Goal: Obtain resource: Download file/media

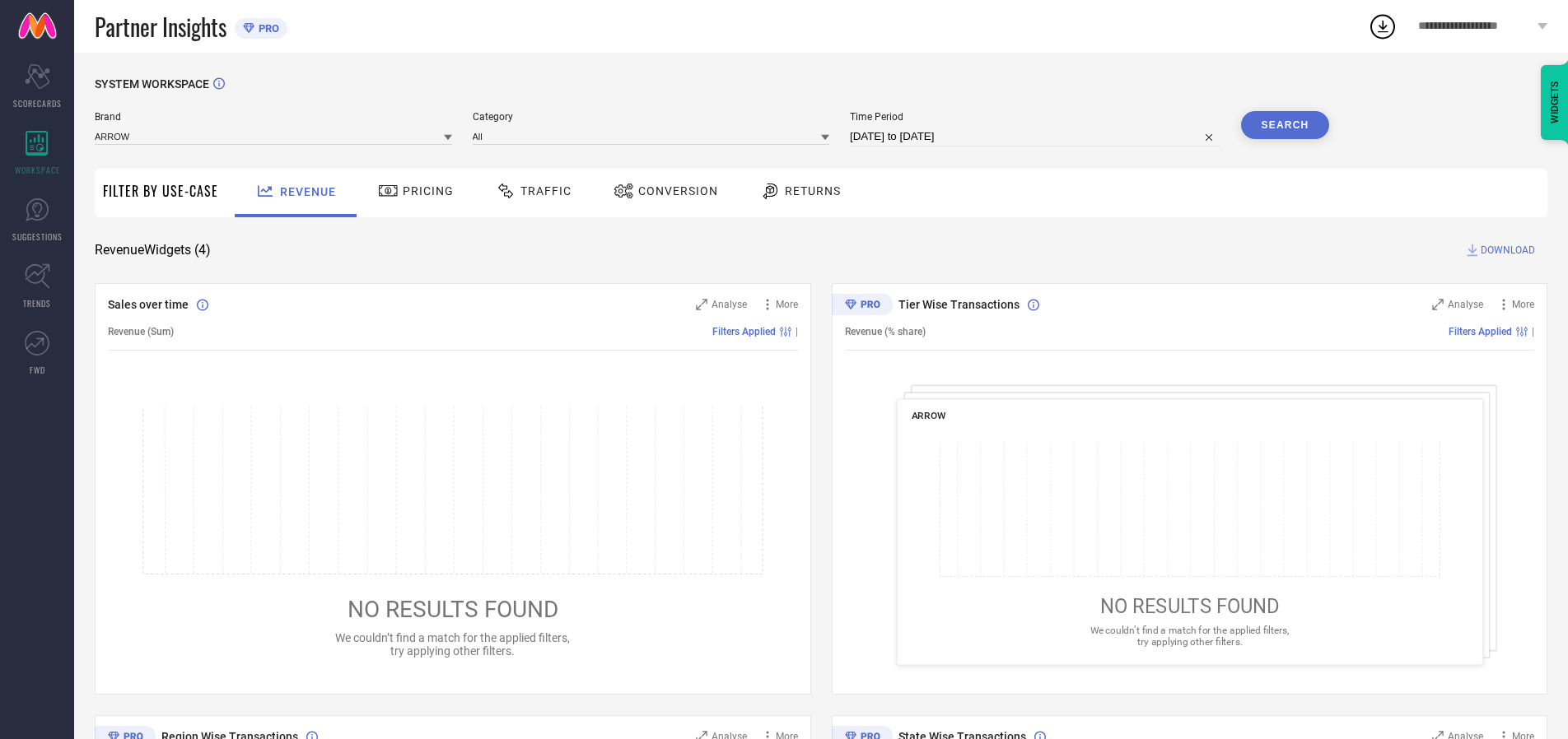
click at [529, 191] on span "Traffic" at bounding box center [545, 191] width 51 height 14
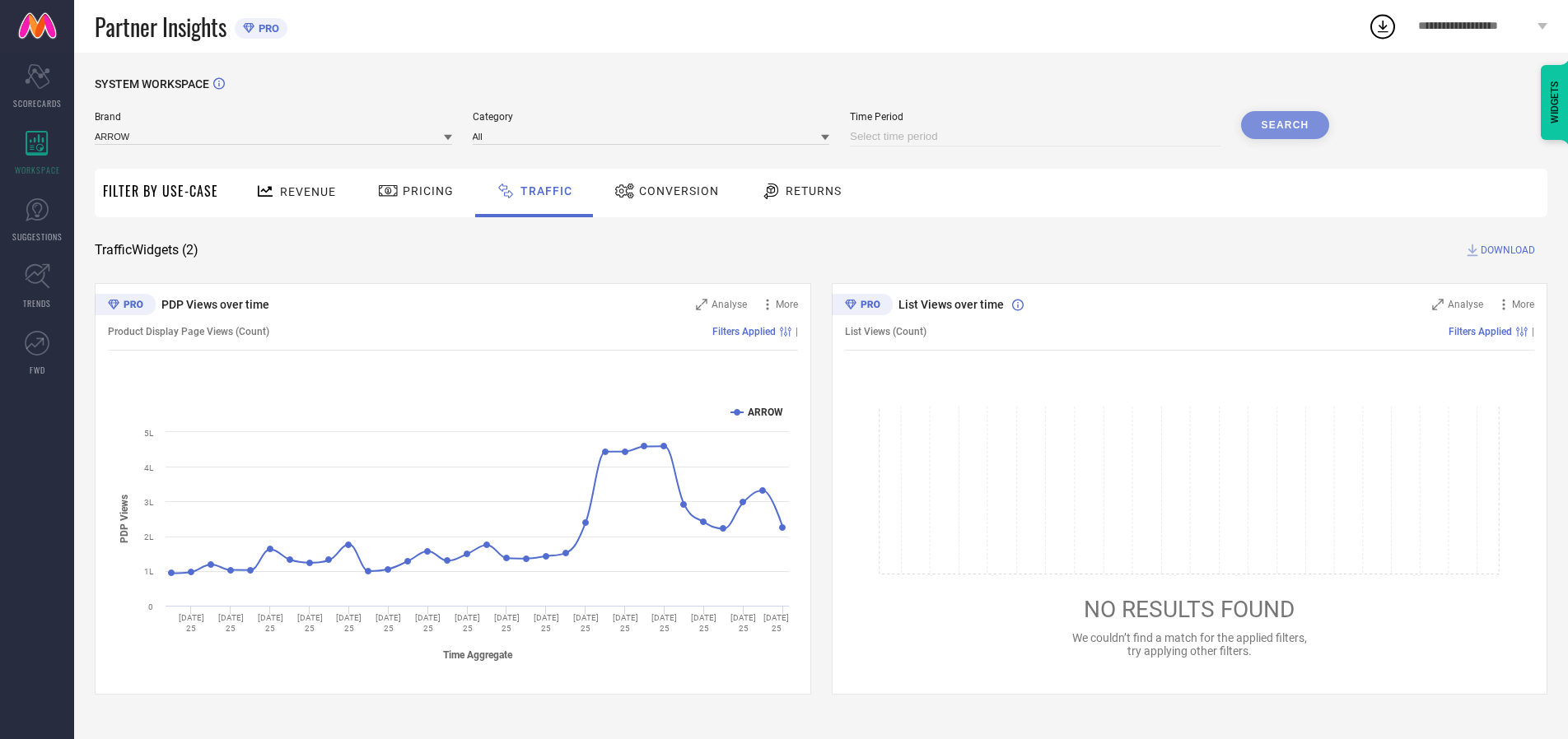
click at [1037, 137] on input at bounding box center [1034, 137] width 370 height 20
select select "9"
select select "2025"
select select "10"
select select "2025"
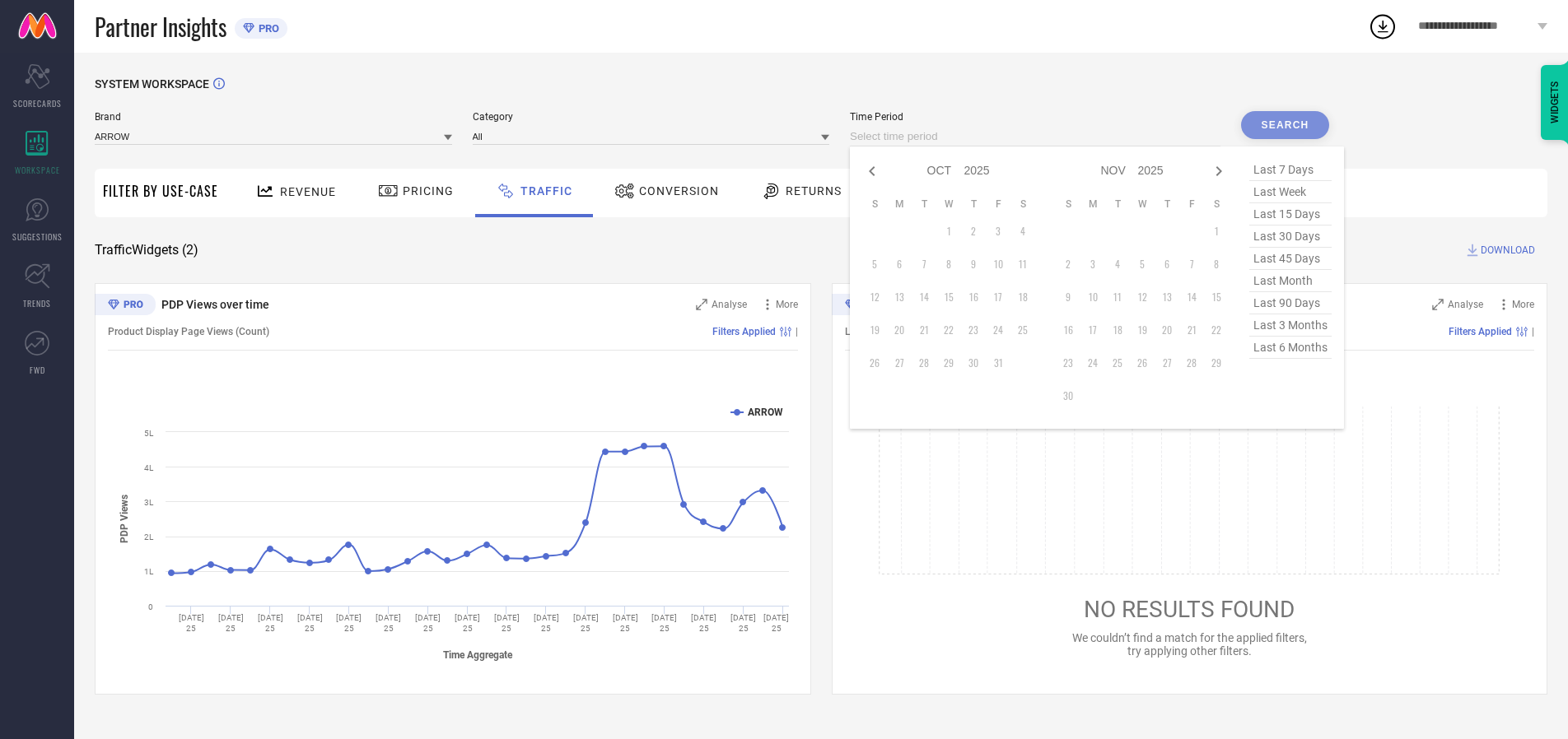
select select "8"
select select "2025"
select select "9"
select select "2025"
click at [1027, 330] on td "27" at bounding box center [1022, 330] width 24 height 24
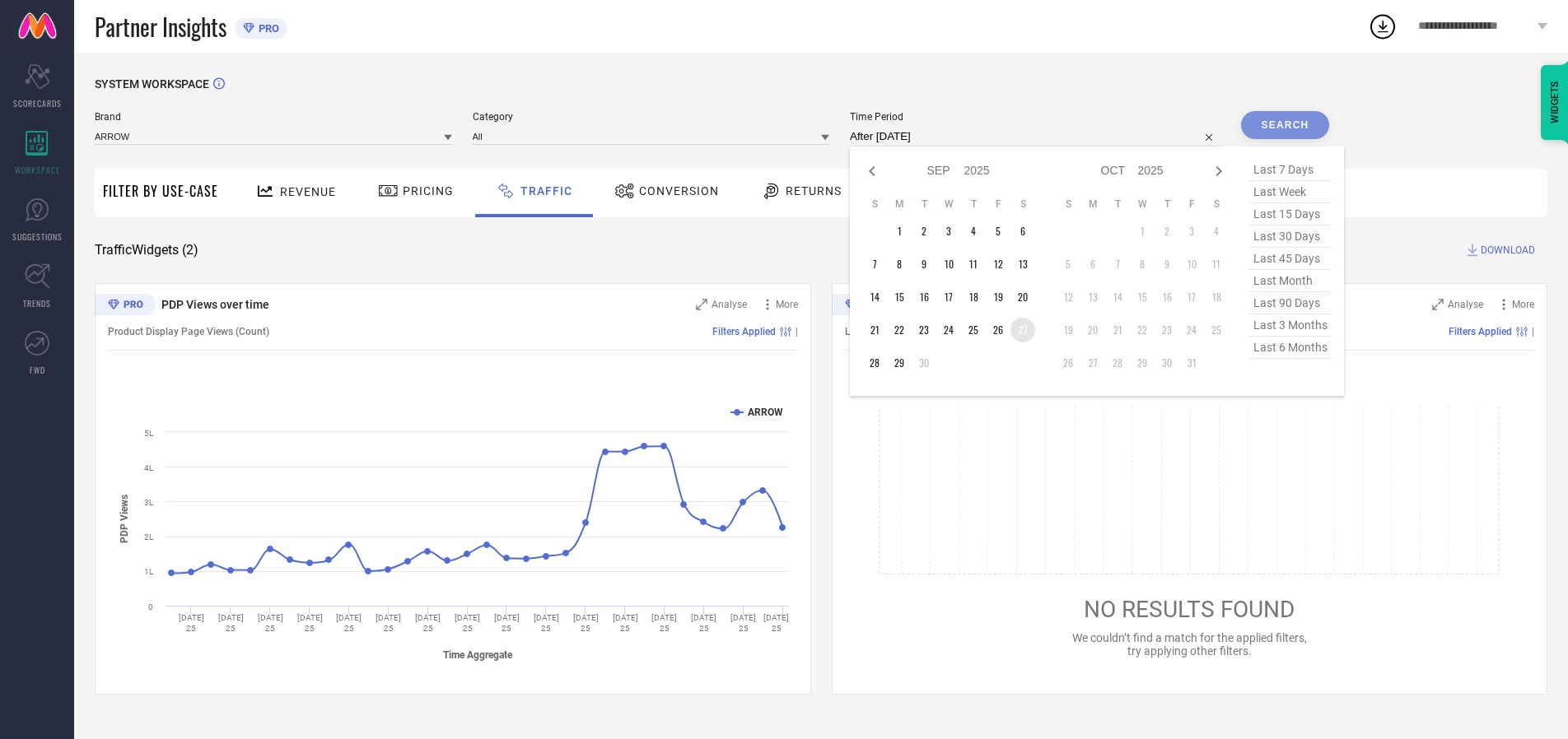
type input "[DATE] to [DATE]"
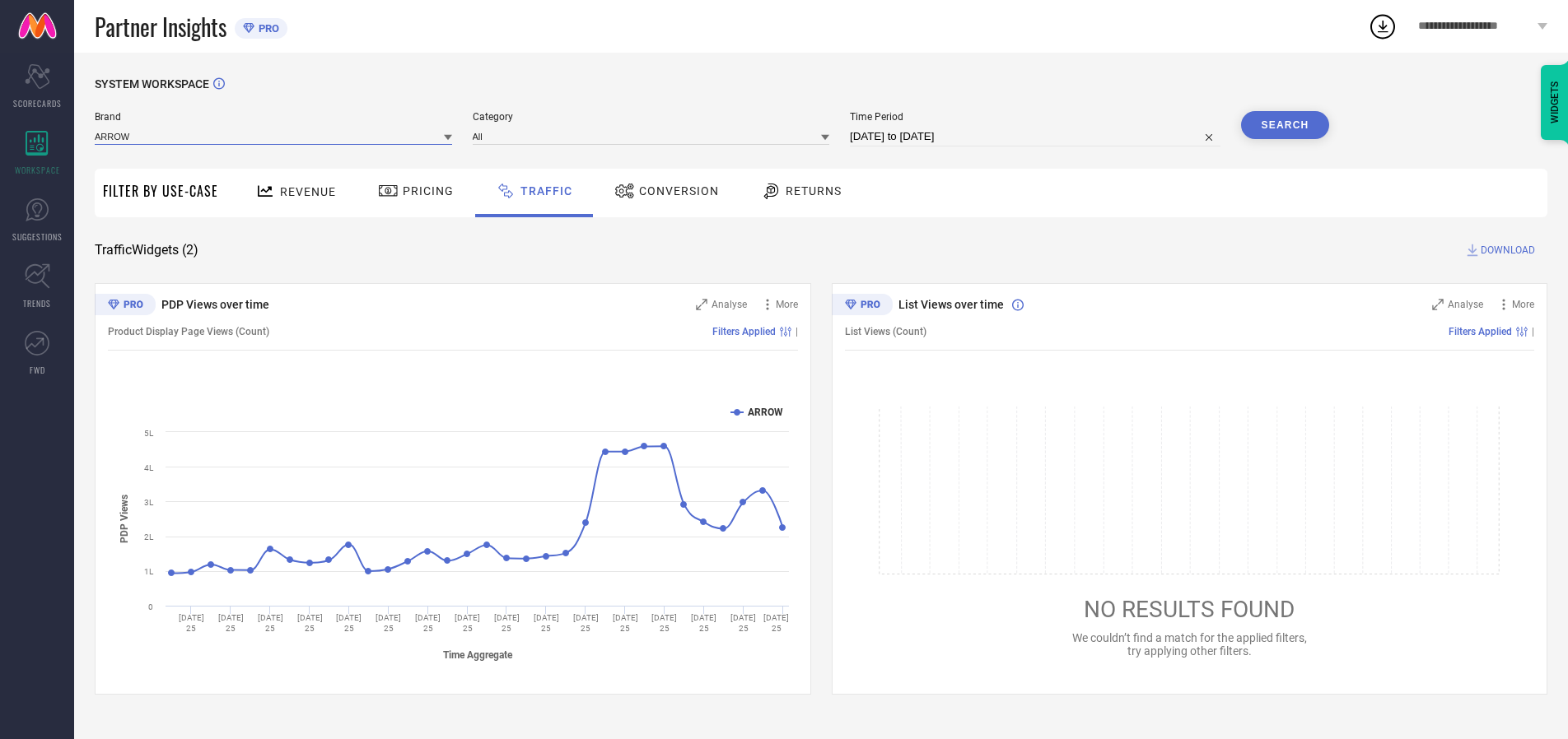
click at [274, 136] on input at bounding box center [274, 136] width 357 height 17
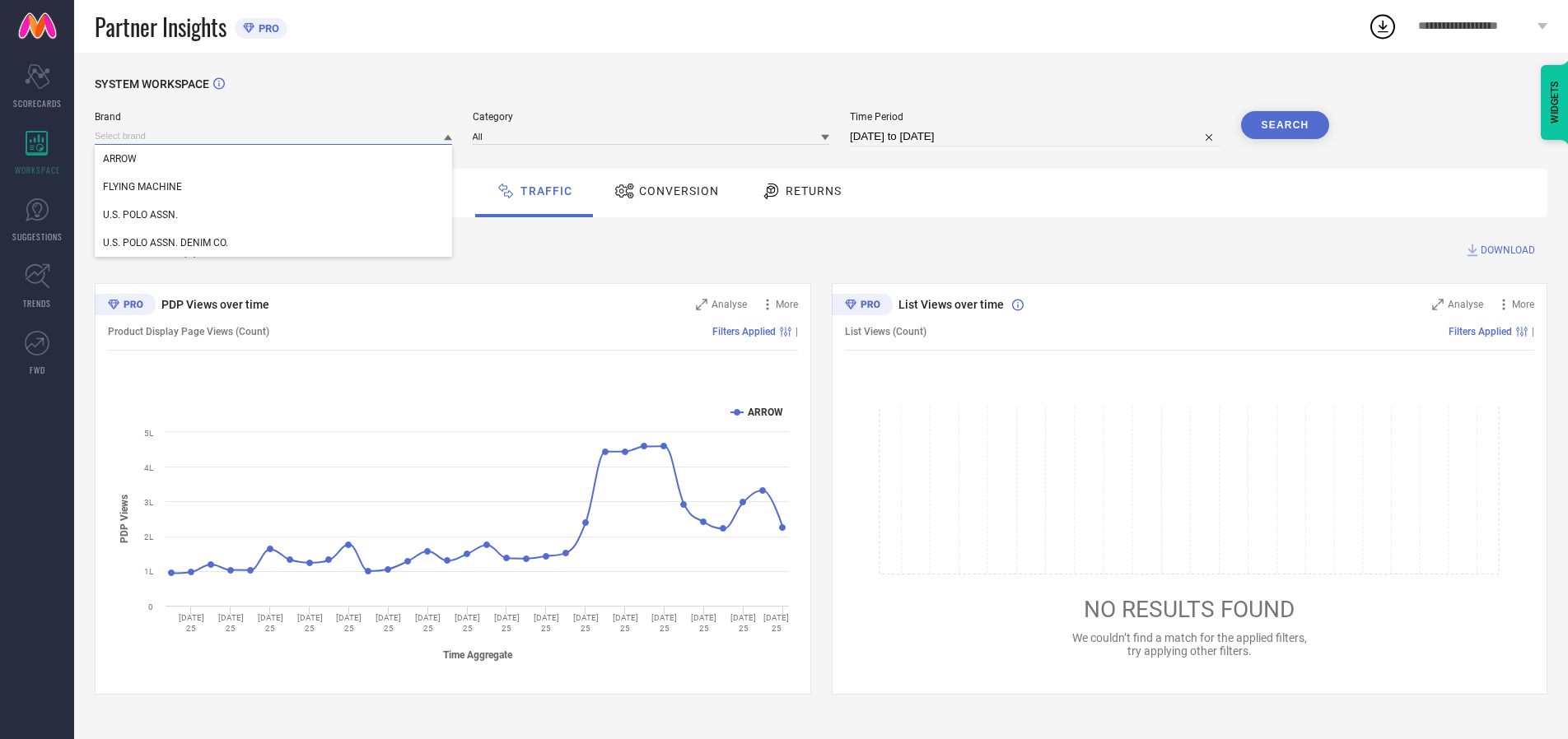
click at [274, 136] on input at bounding box center [274, 136] width 357 height 17
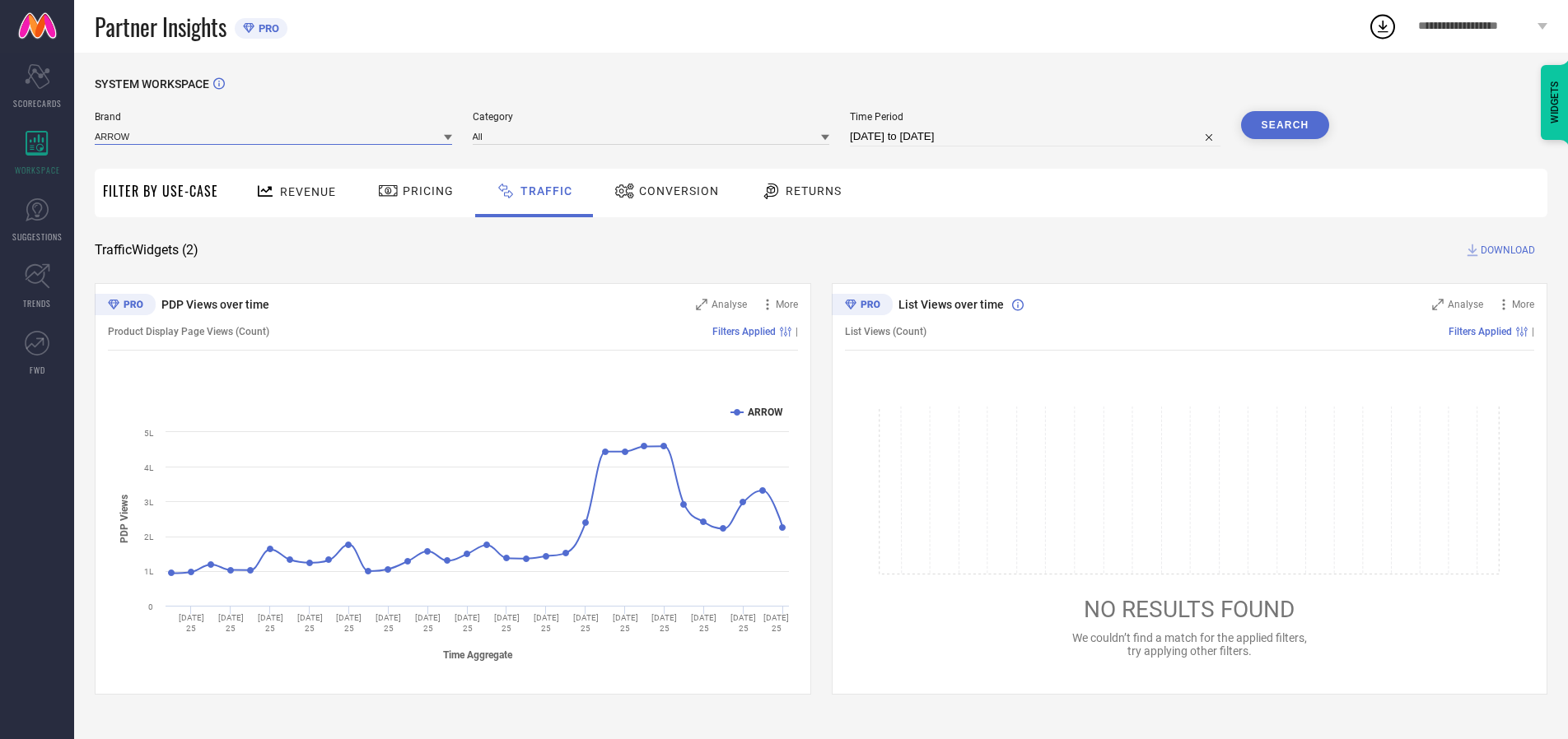
click at [274, 136] on input at bounding box center [274, 136] width 357 height 17
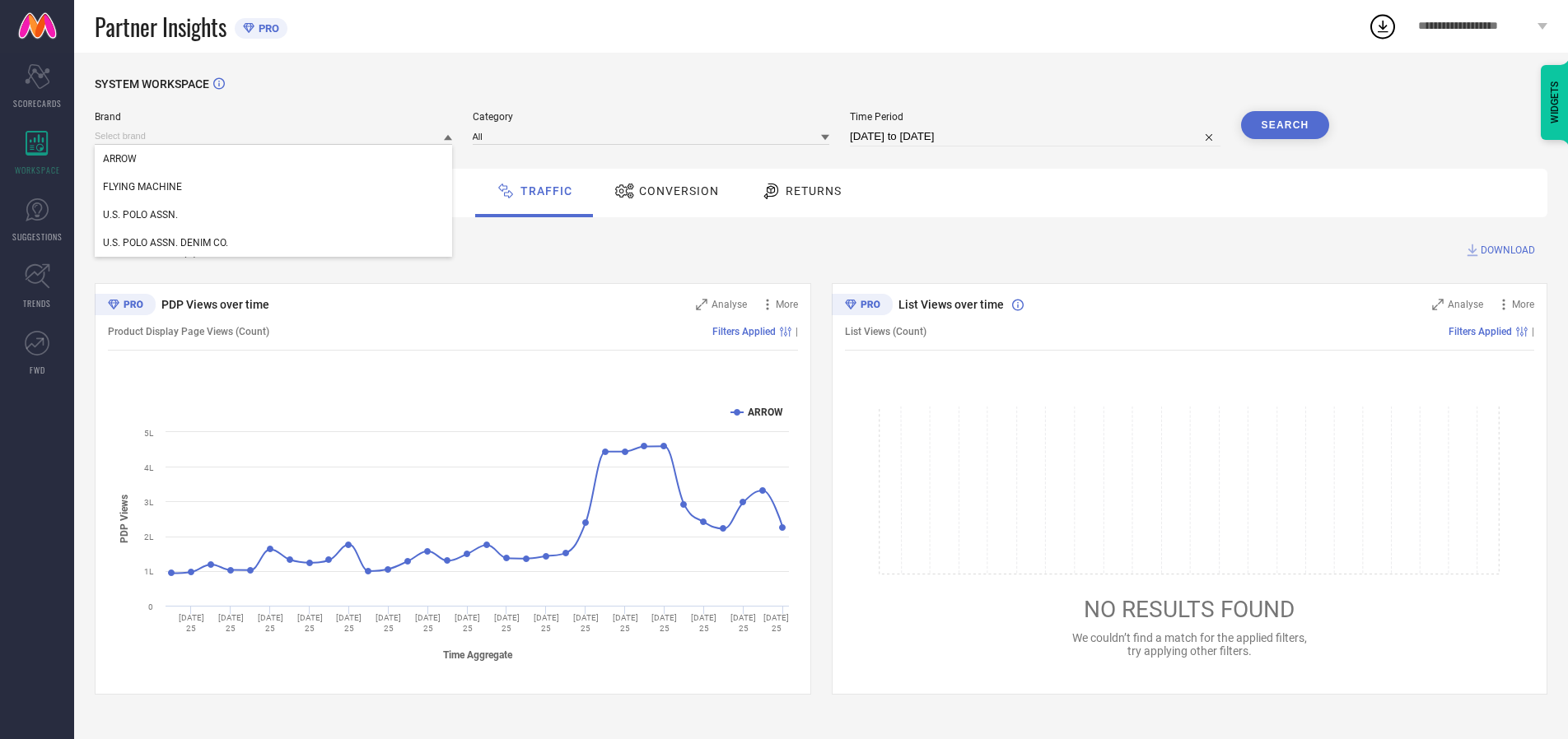
click at [274, 215] on div "U.S. POLO ASSN." at bounding box center [274, 215] width 357 height 28
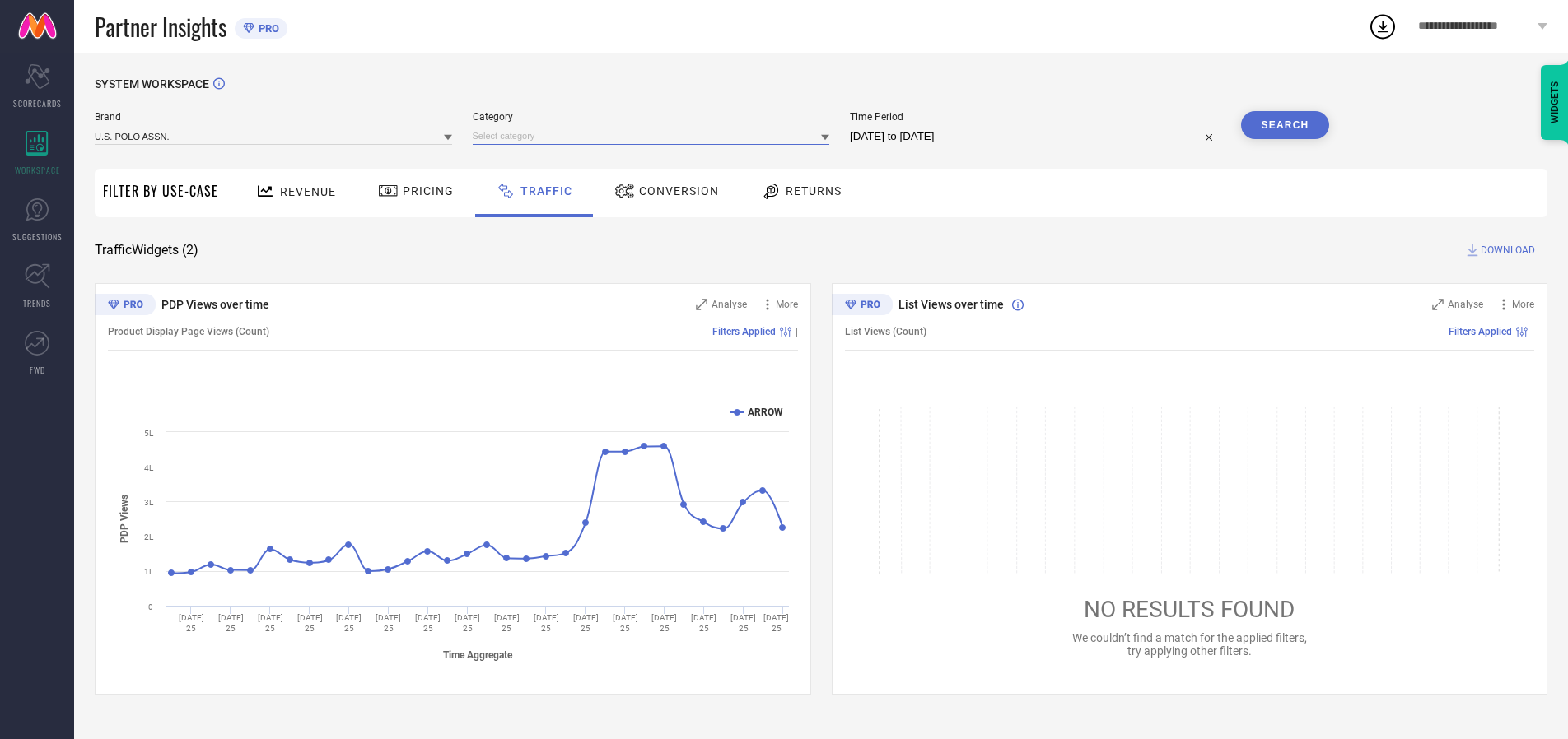
click at [655, 136] on input at bounding box center [651, 136] width 357 height 17
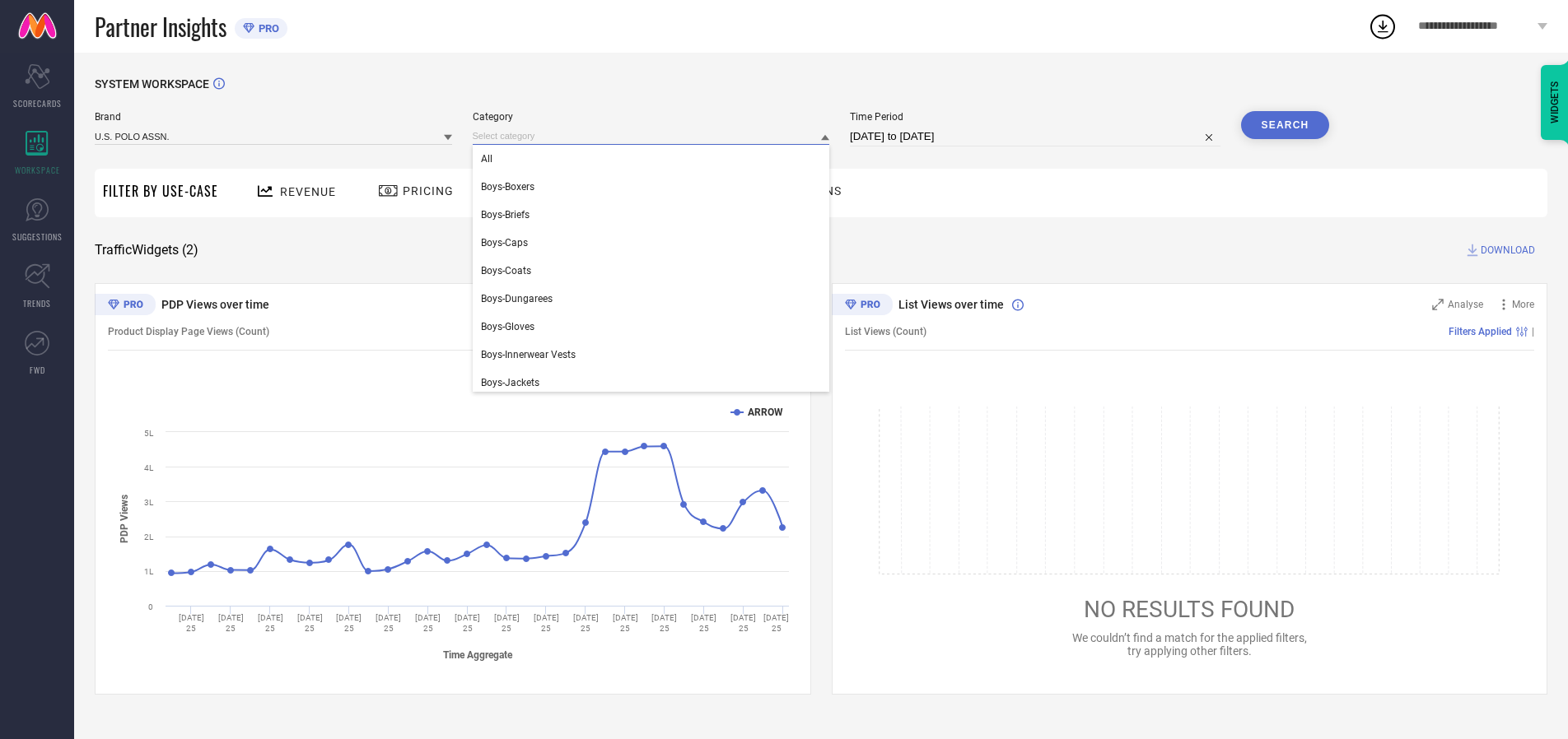
click at [655, 158] on div "All" at bounding box center [651, 158] width 357 height 28
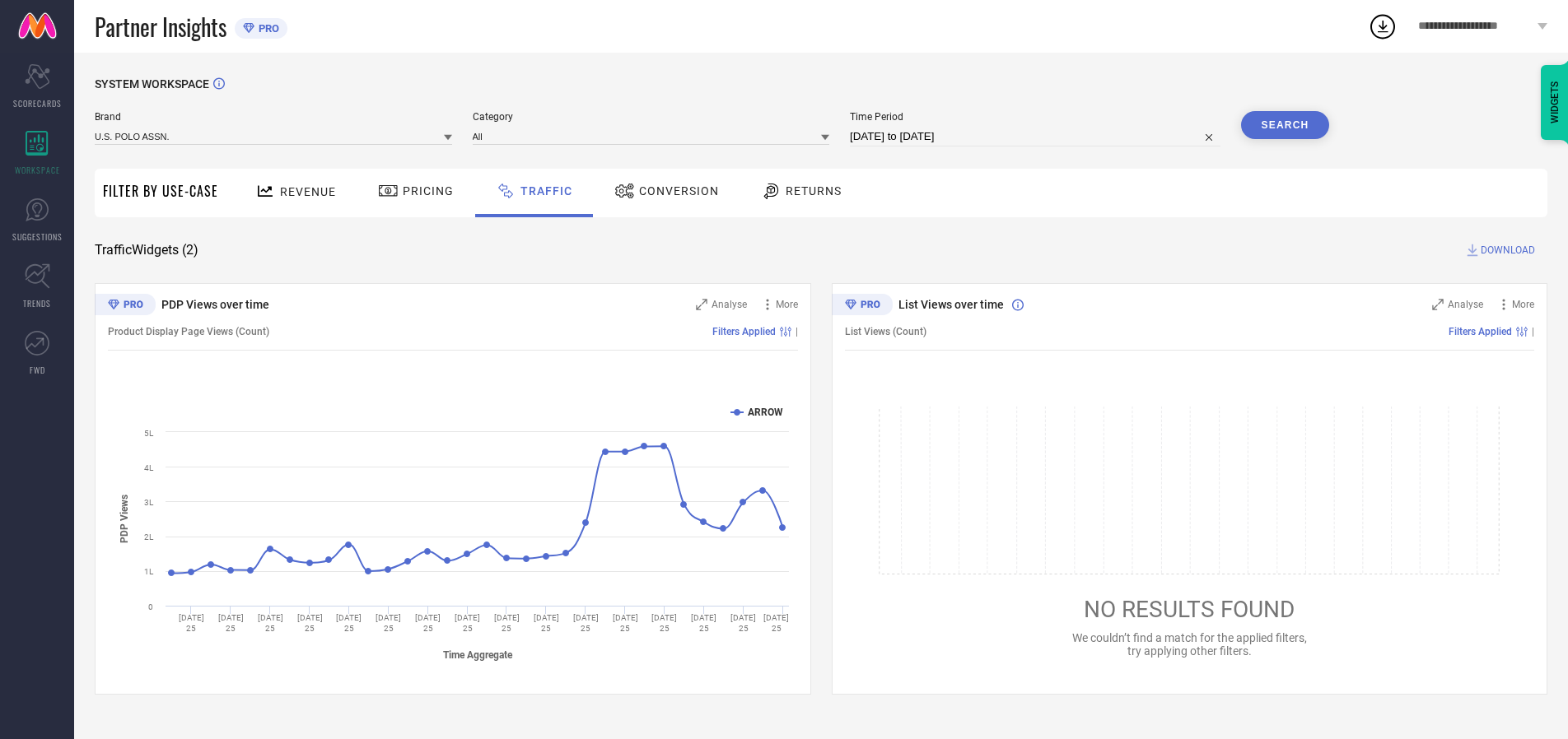
click at [1284, 125] on button "Search" at bounding box center [1285, 125] width 89 height 28
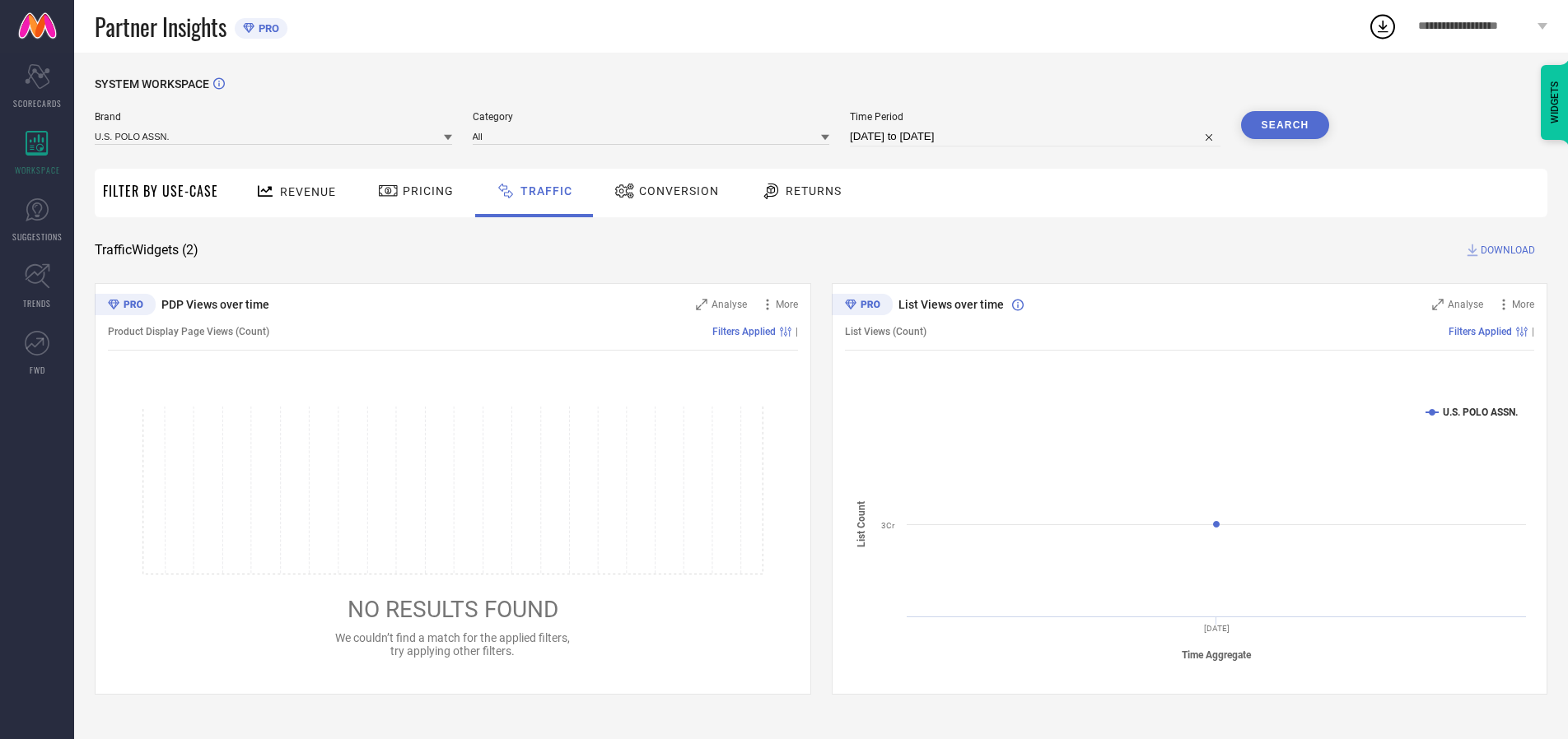
click at [1505, 250] on span "DOWNLOAD" at bounding box center [1507, 250] width 54 height 16
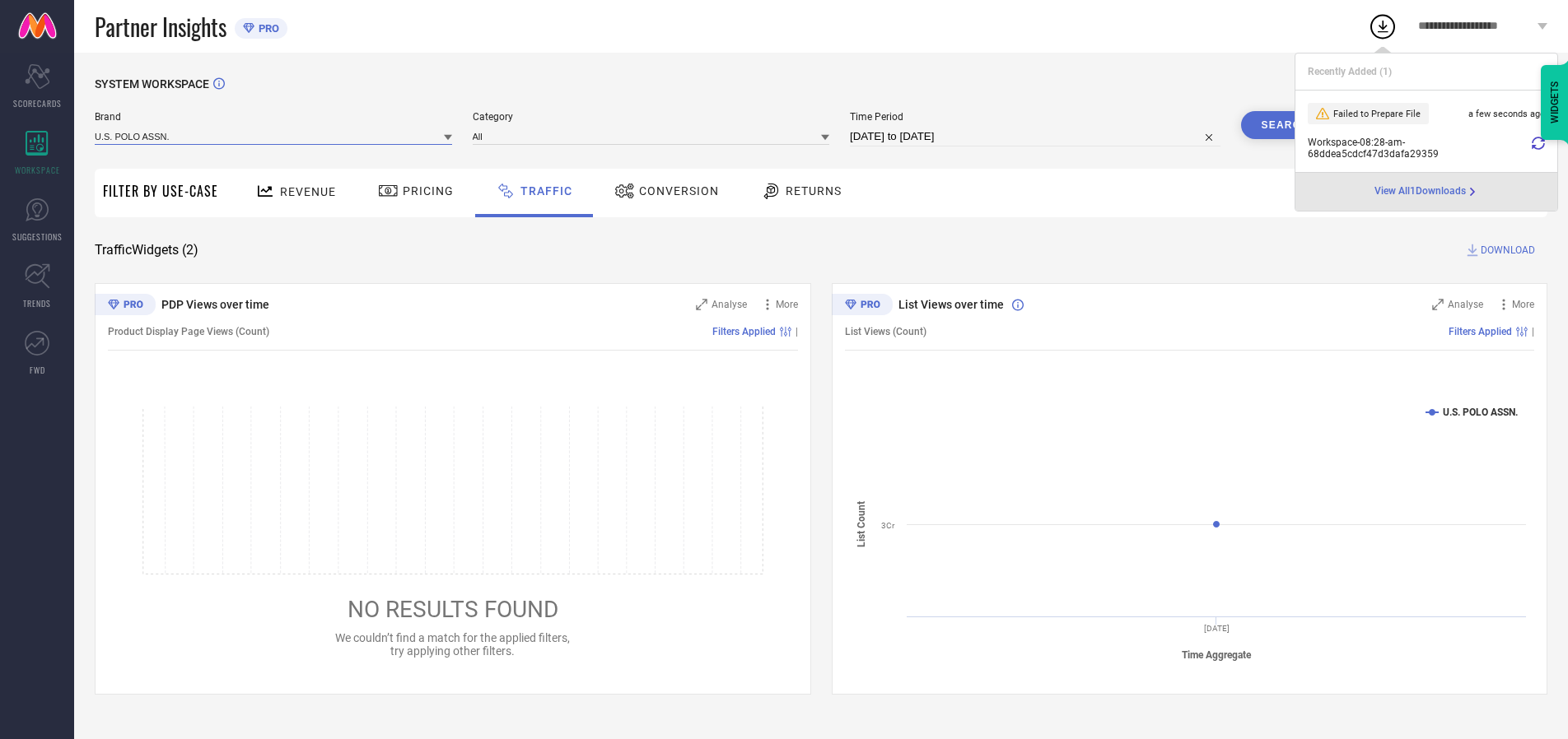
click at [274, 136] on input at bounding box center [274, 136] width 357 height 17
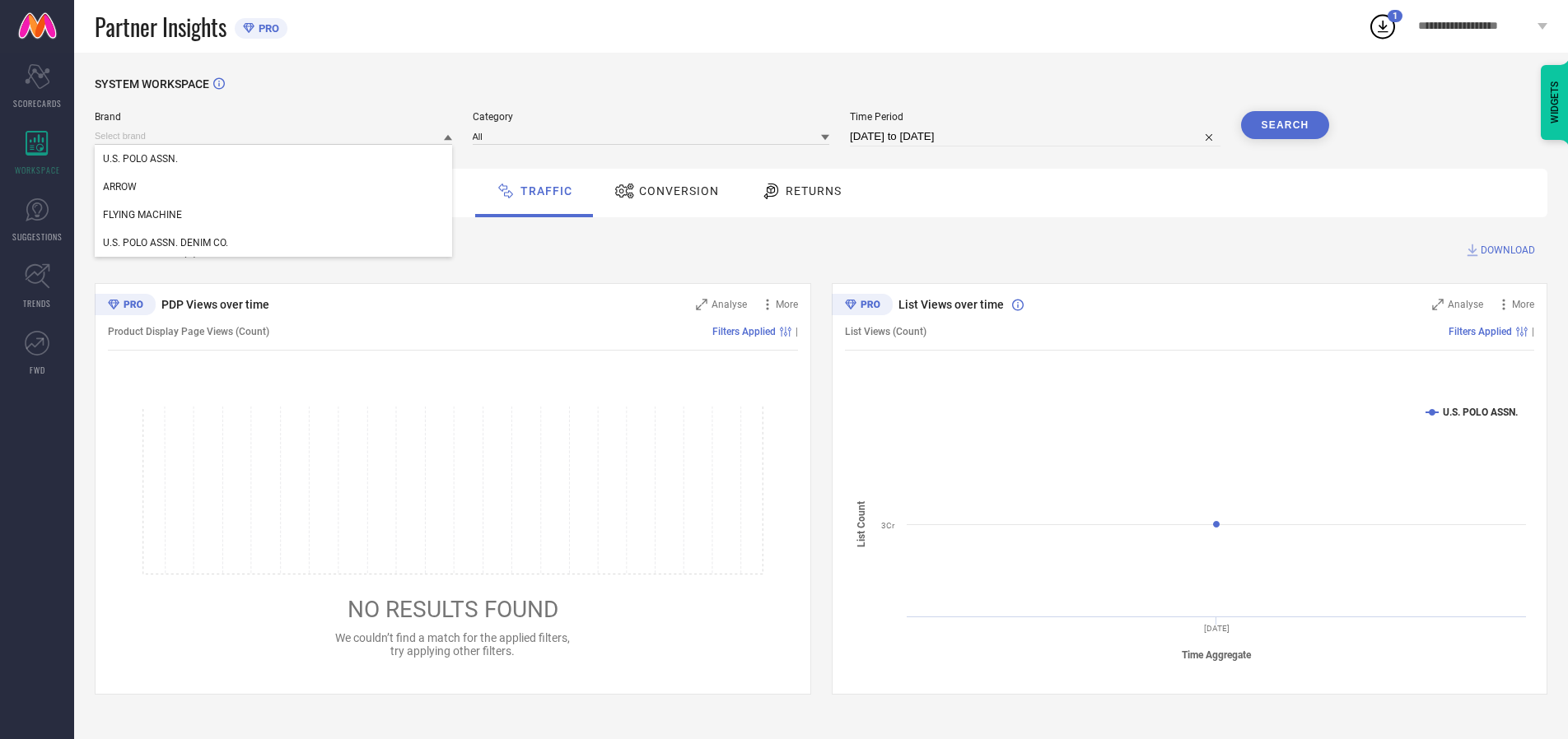
click at [274, 243] on div "U.S. POLO ASSN. DENIM CO." at bounding box center [274, 243] width 357 height 28
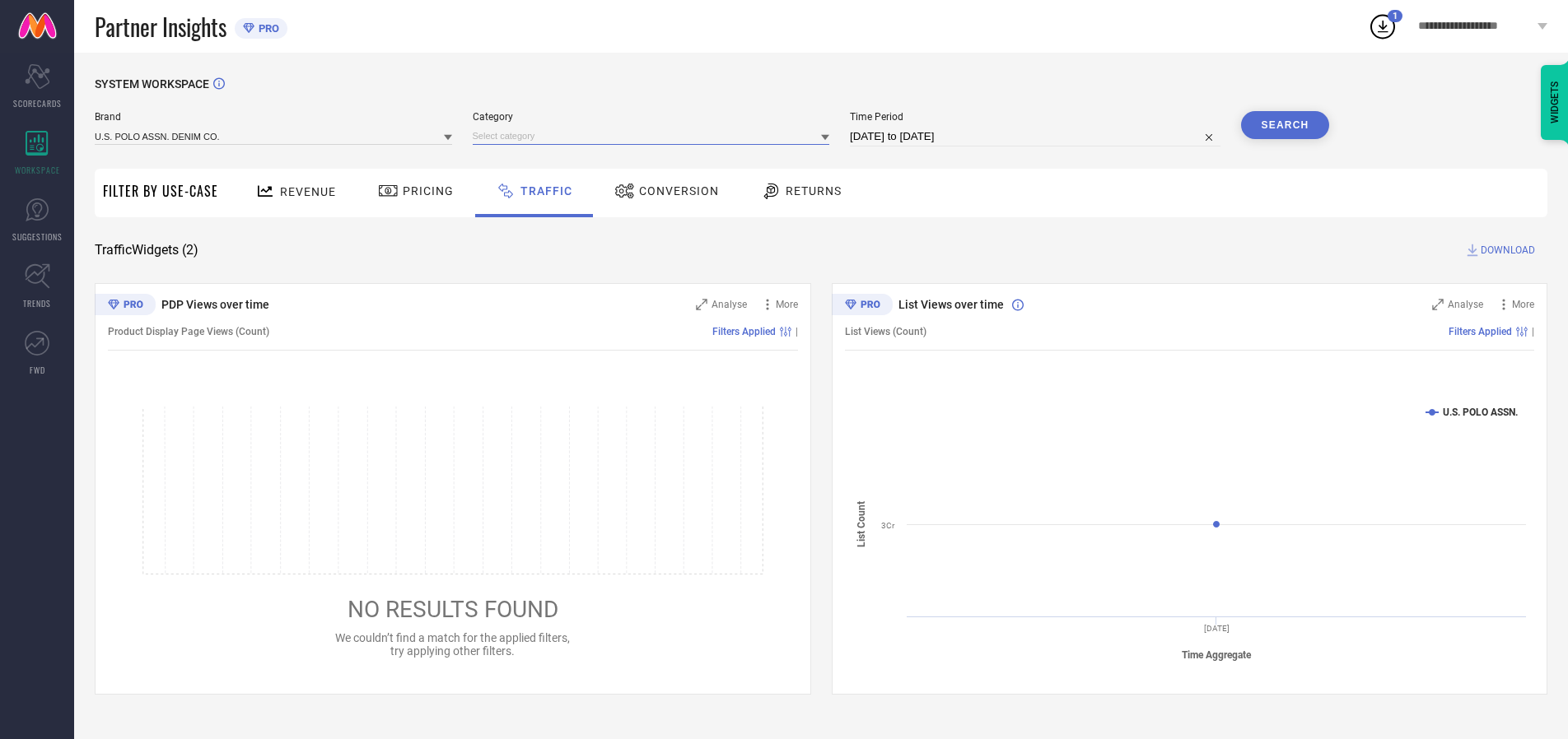
click at [655, 136] on input at bounding box center [651, 136] width 357 height 17
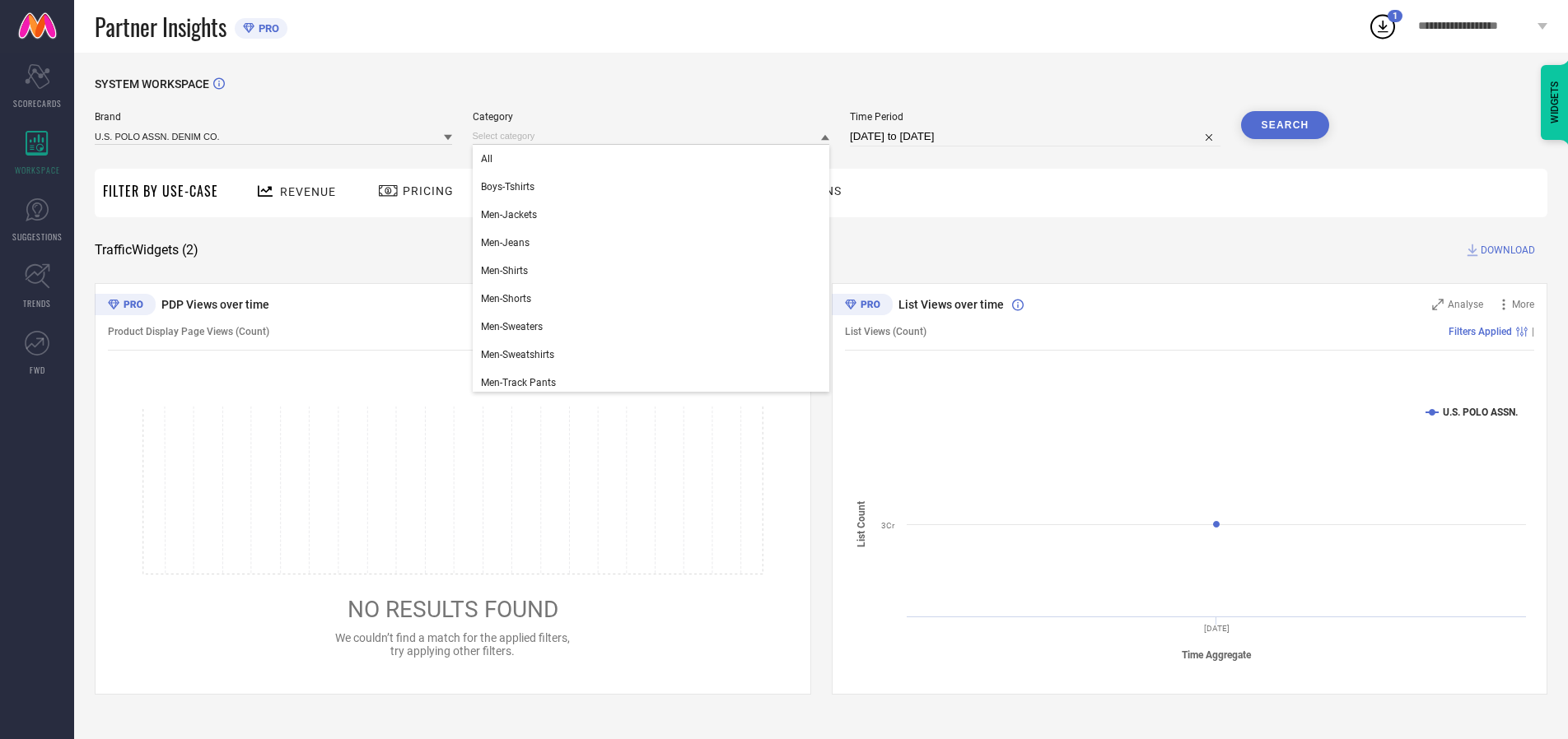
click at [655, 158] on div "All" at bounding box center [651, 158] width 357 height 28
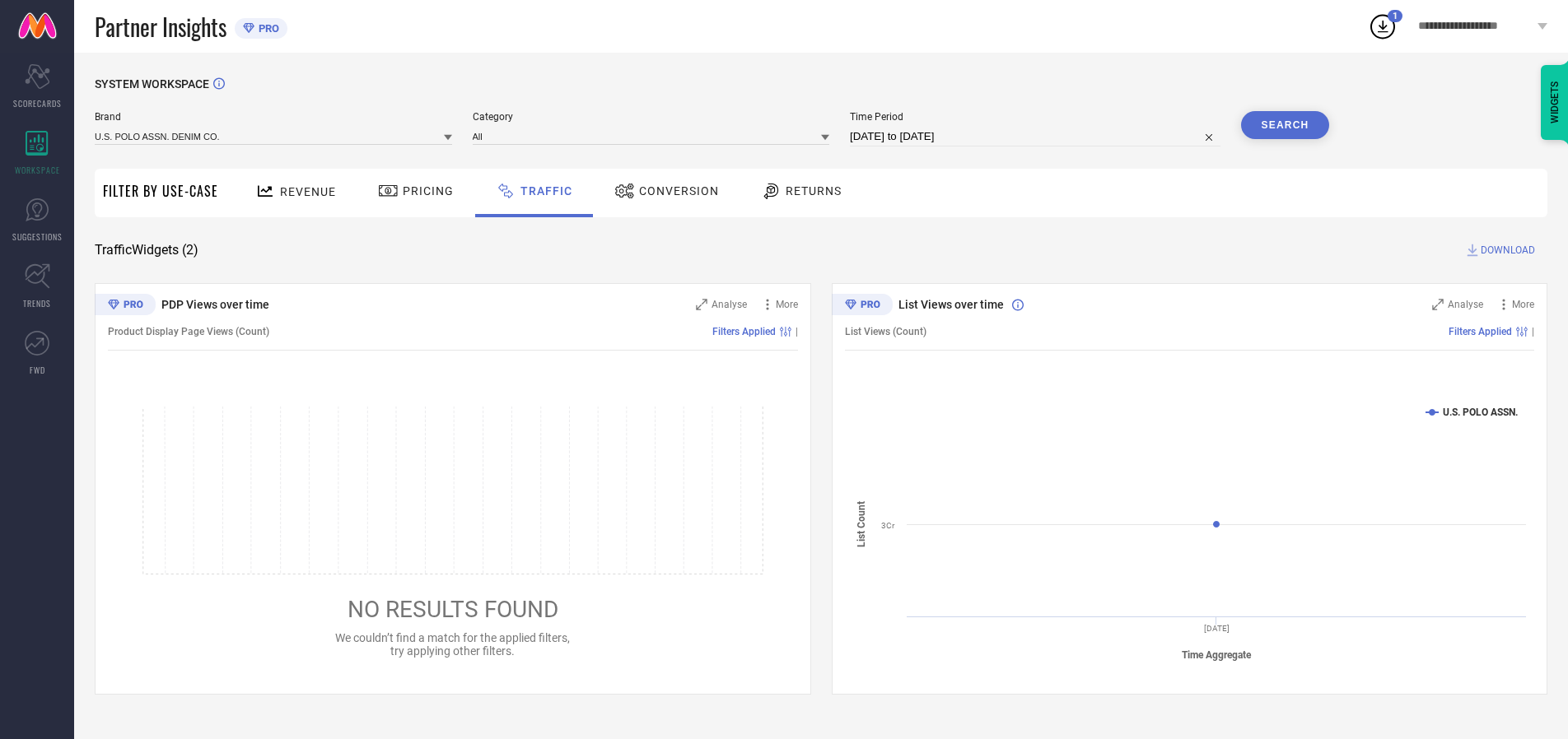
click at [1284, 125] on button "Search" at bounding box center [1285, 125] width 89 height 28
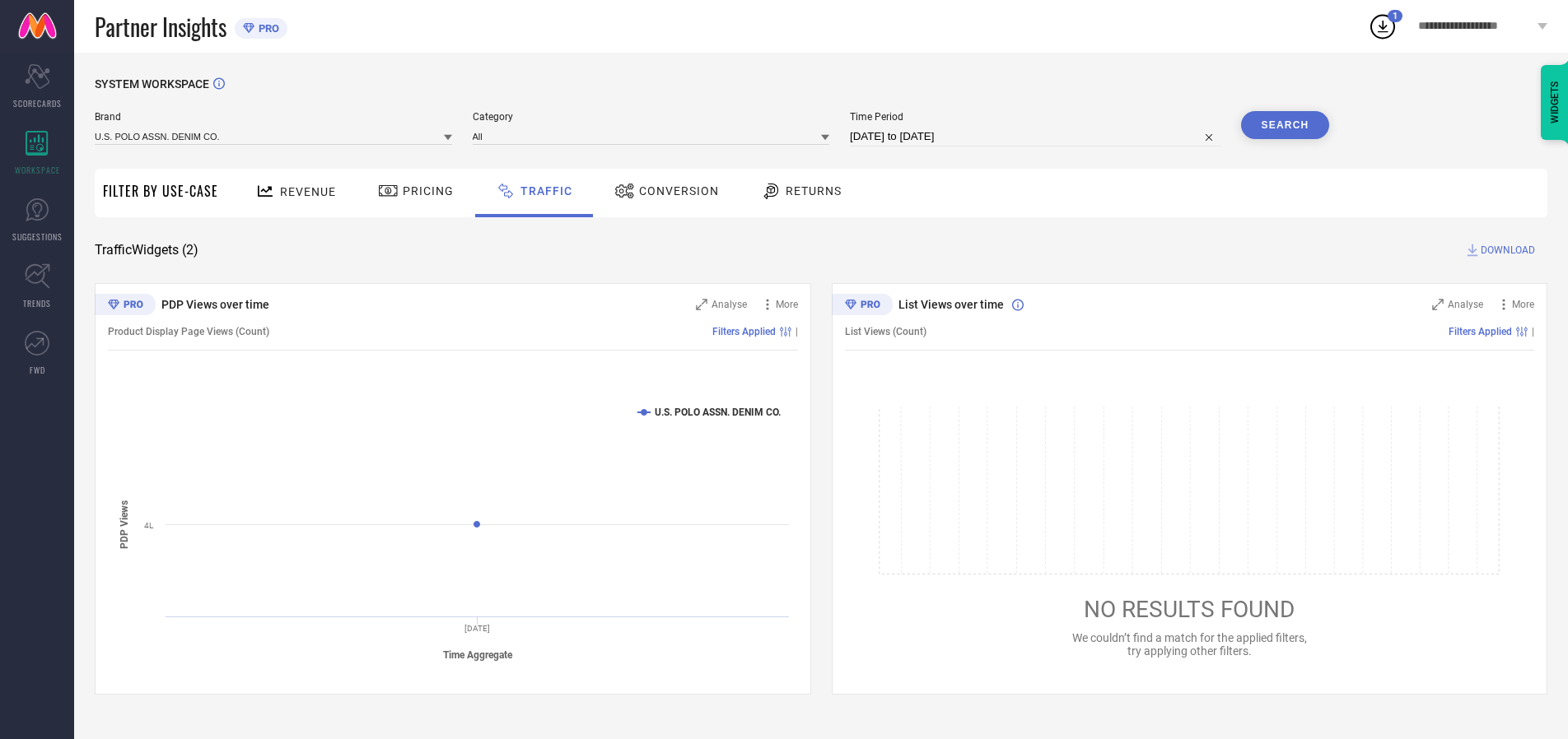
click at [1505, 250] on span "DOWNLOAD" at bounding box center [1507, 250] width 54 height 16
click at [1037, 137] on input at bounding box center [1034, 137] width 370 height 20
select select "9"
select select "2025"
select select "10"
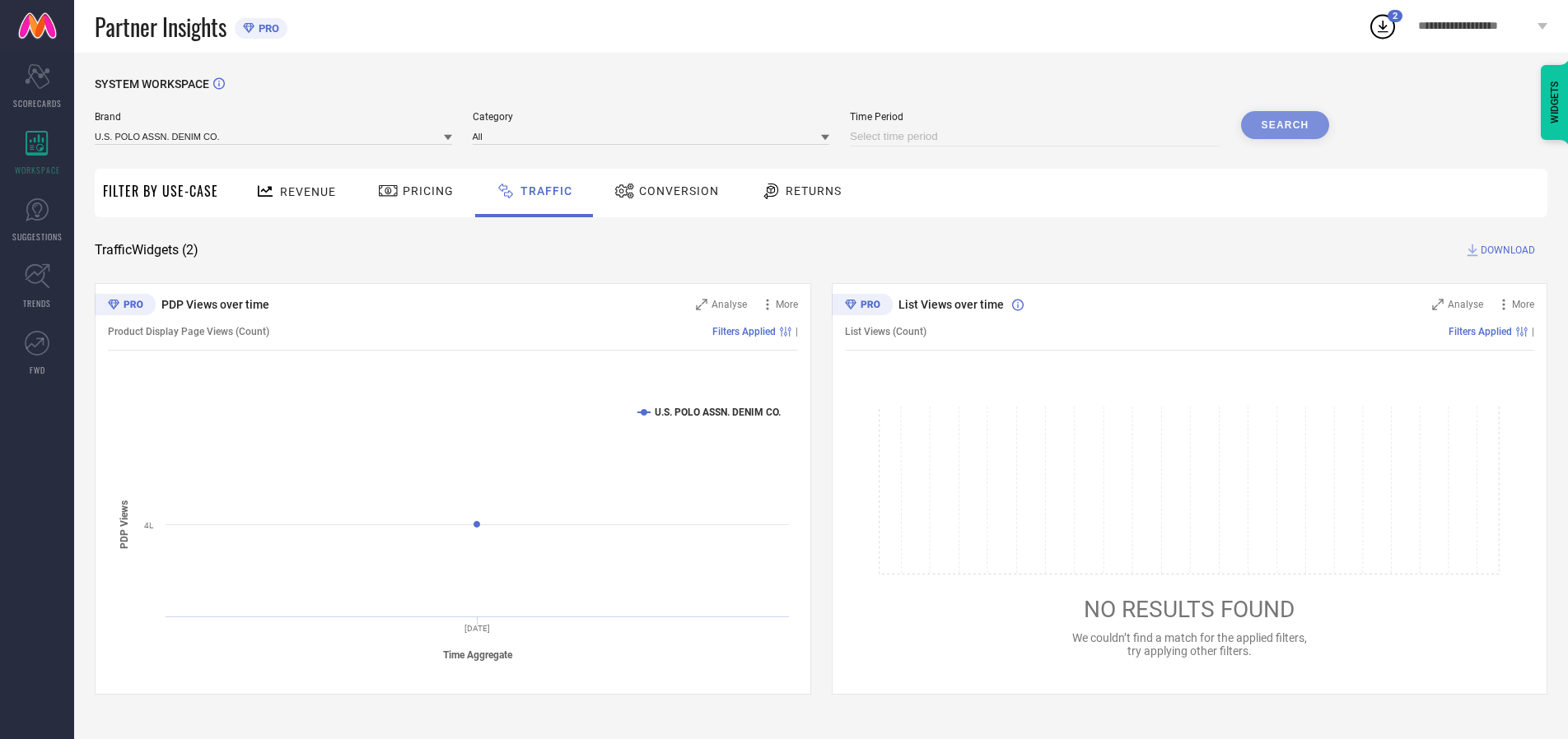
select select "2025"
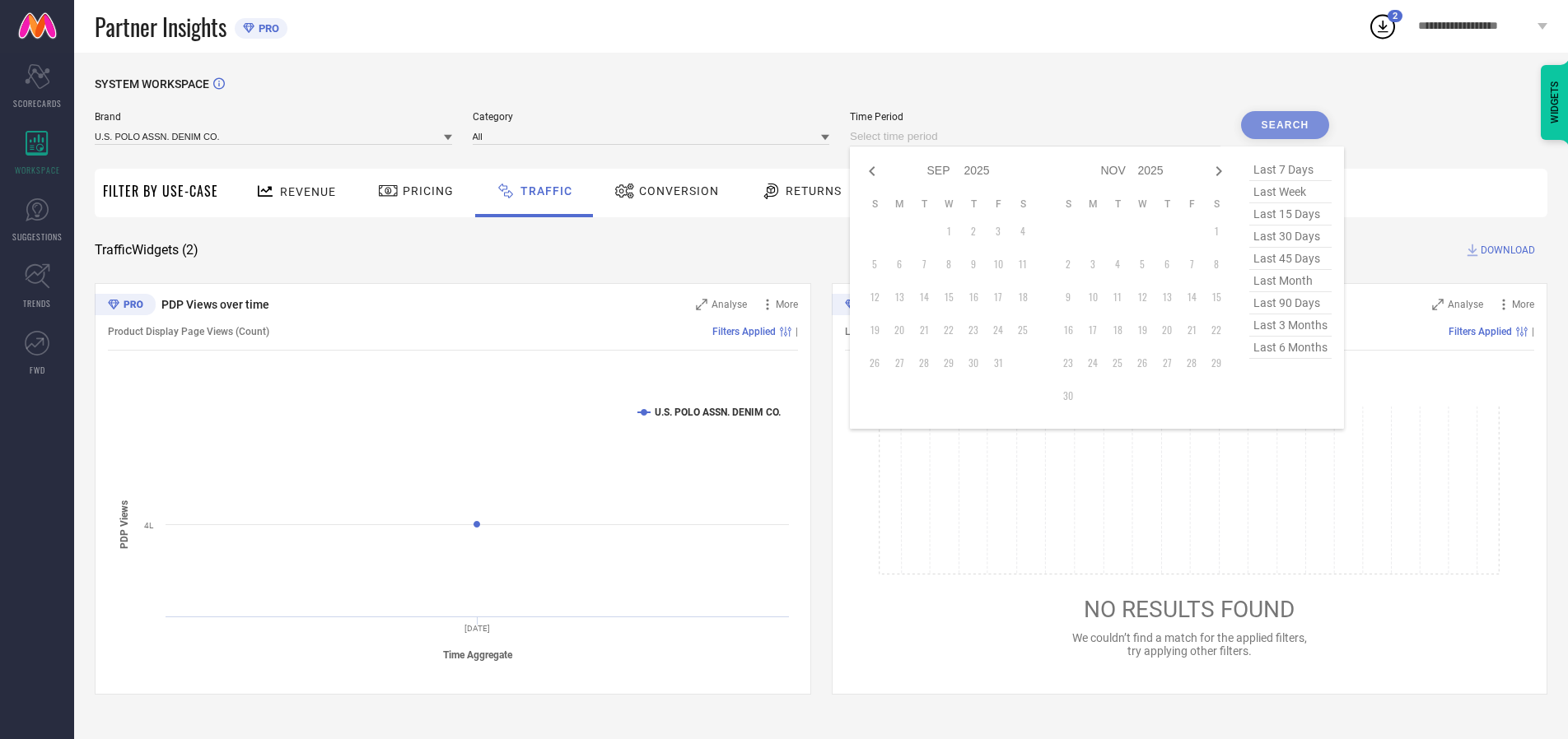
select select "8"
select select "2025"
select select "9"
select select "2025"
click at [880, 363] on td "28" at bounding box center [874, 362] width 24 height 24
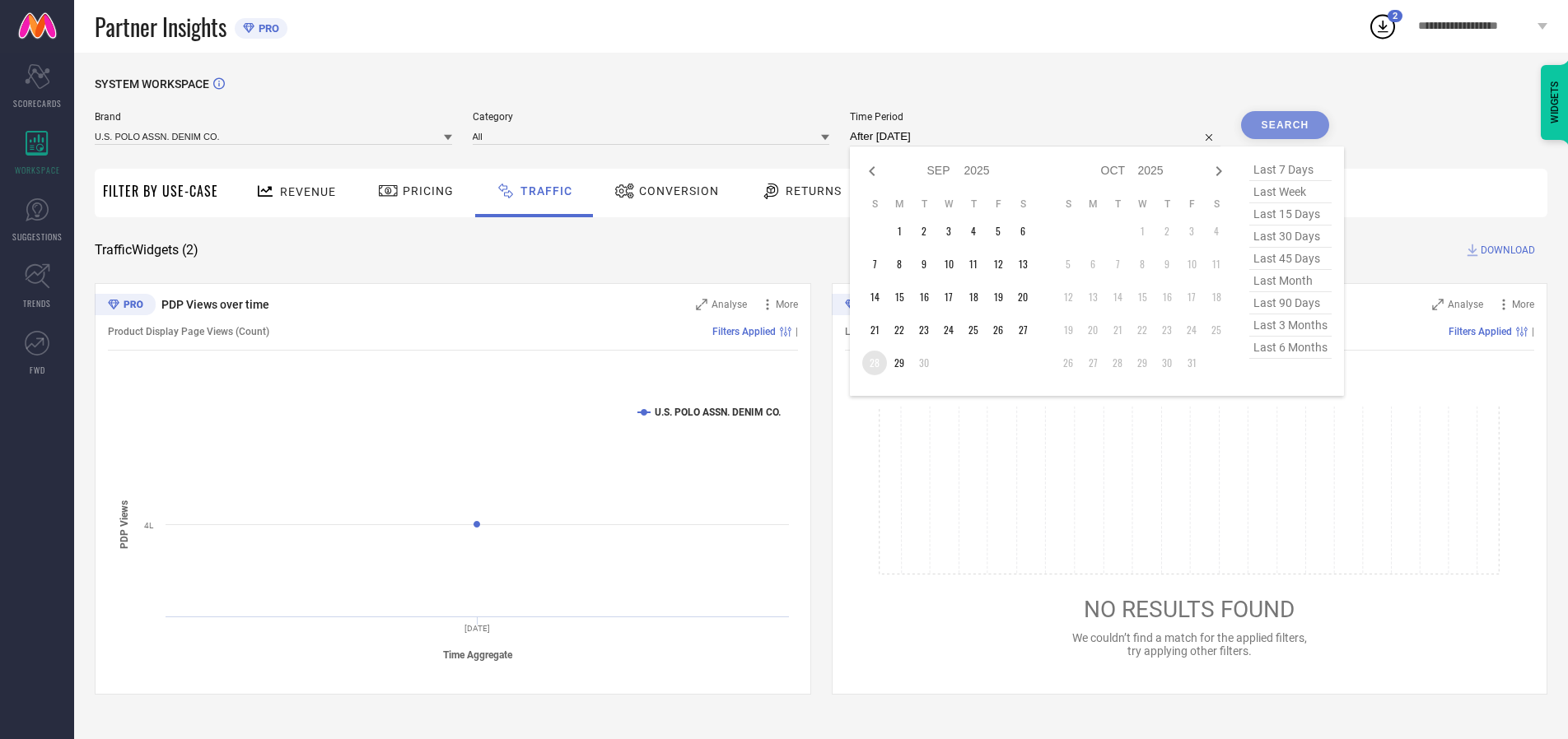
type input "[DATE] to [DATE]"
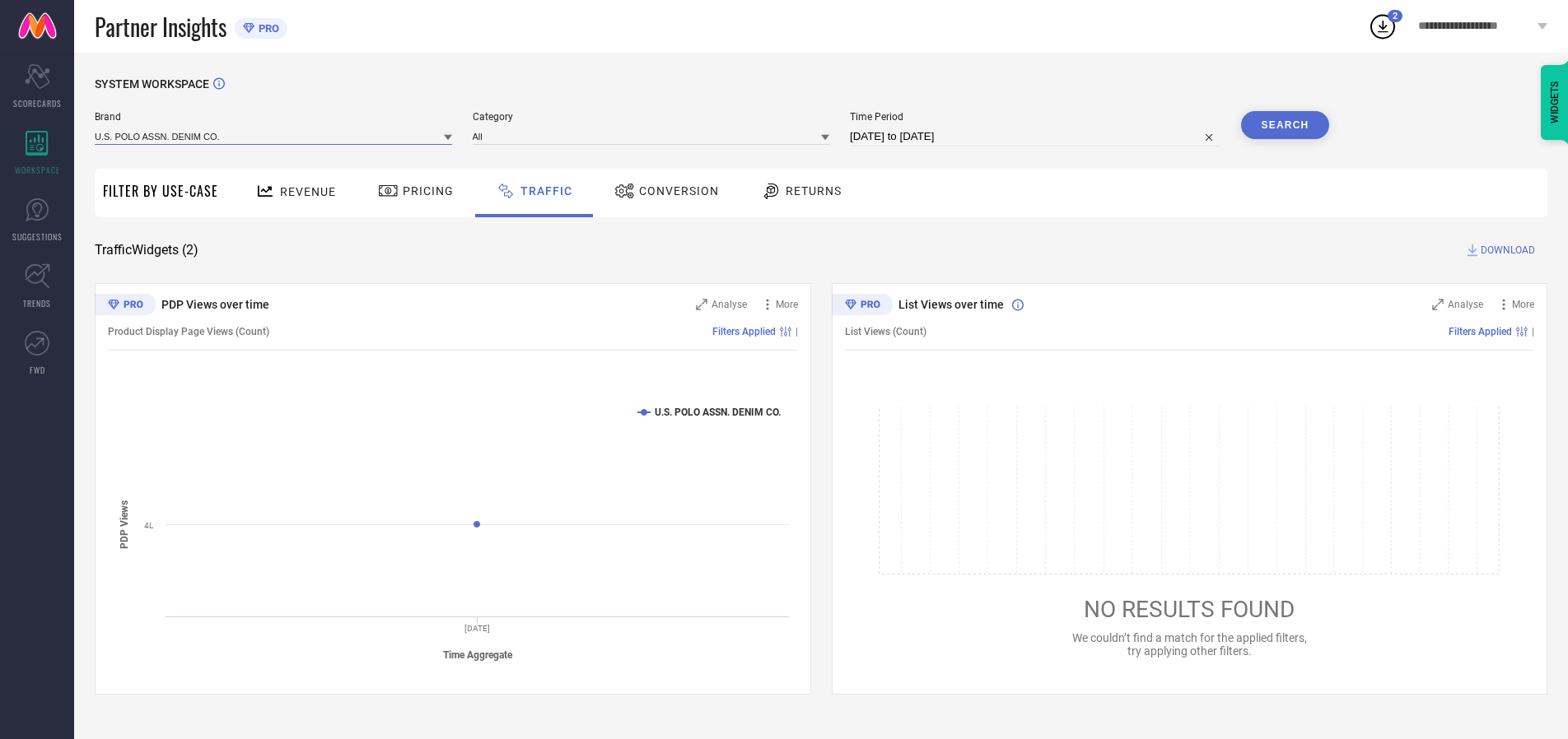
click at [274, 136] on input at bounding box center [274, 136] width 357 height 17
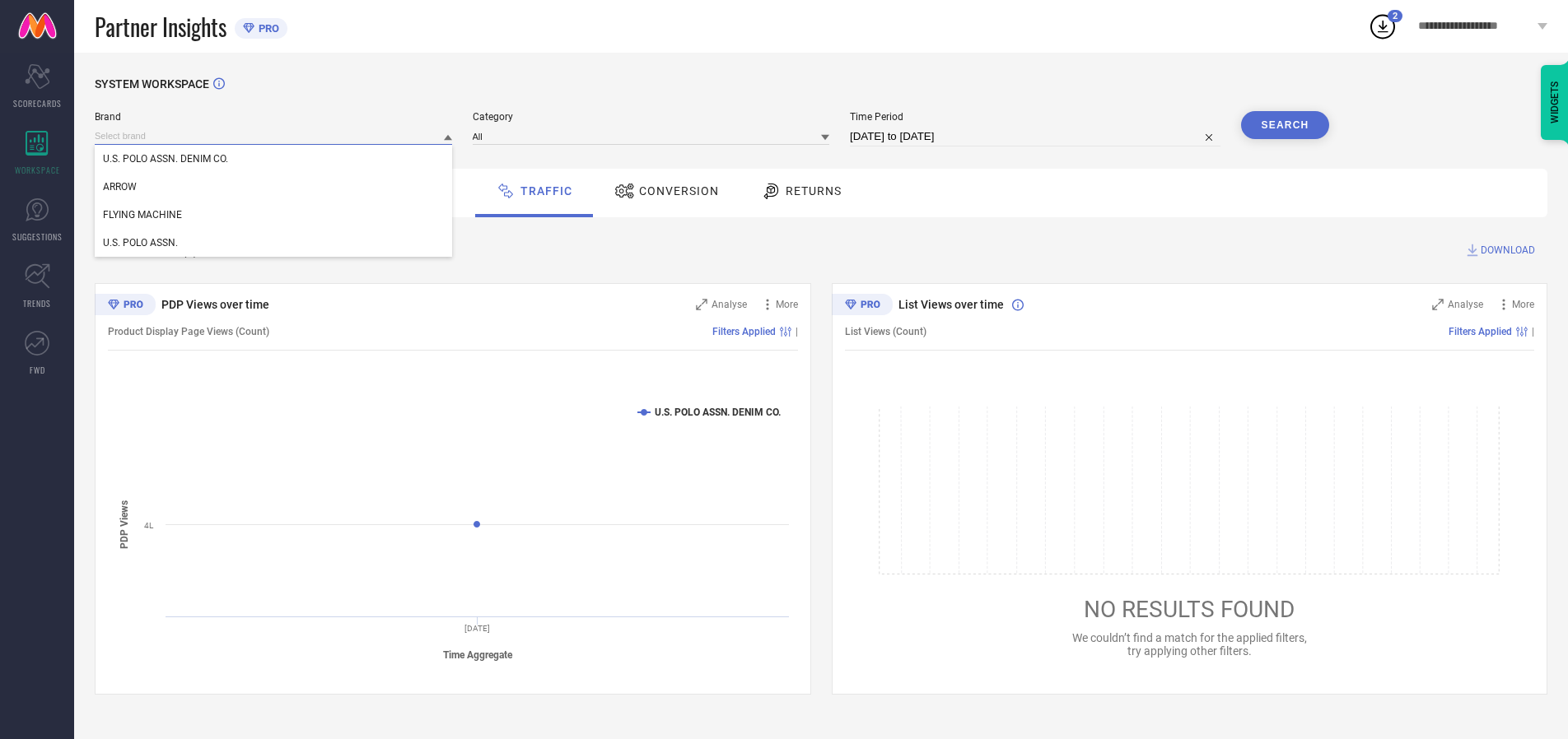
click at [274, 136] on input at bounding box center [274, 136] width 357 height 17
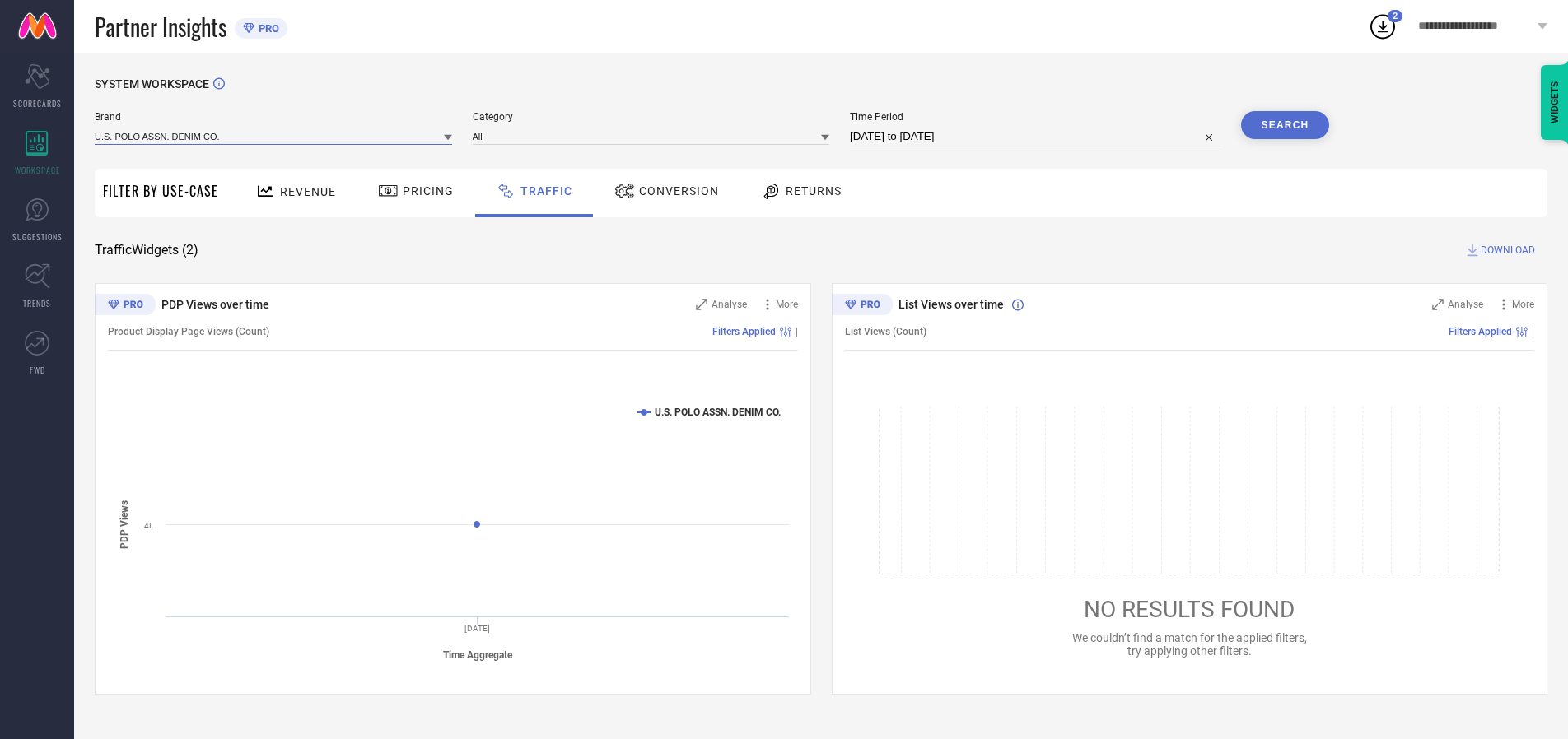
click at [274, 136] on input at bounding box center [274, 136] width 357 height 17
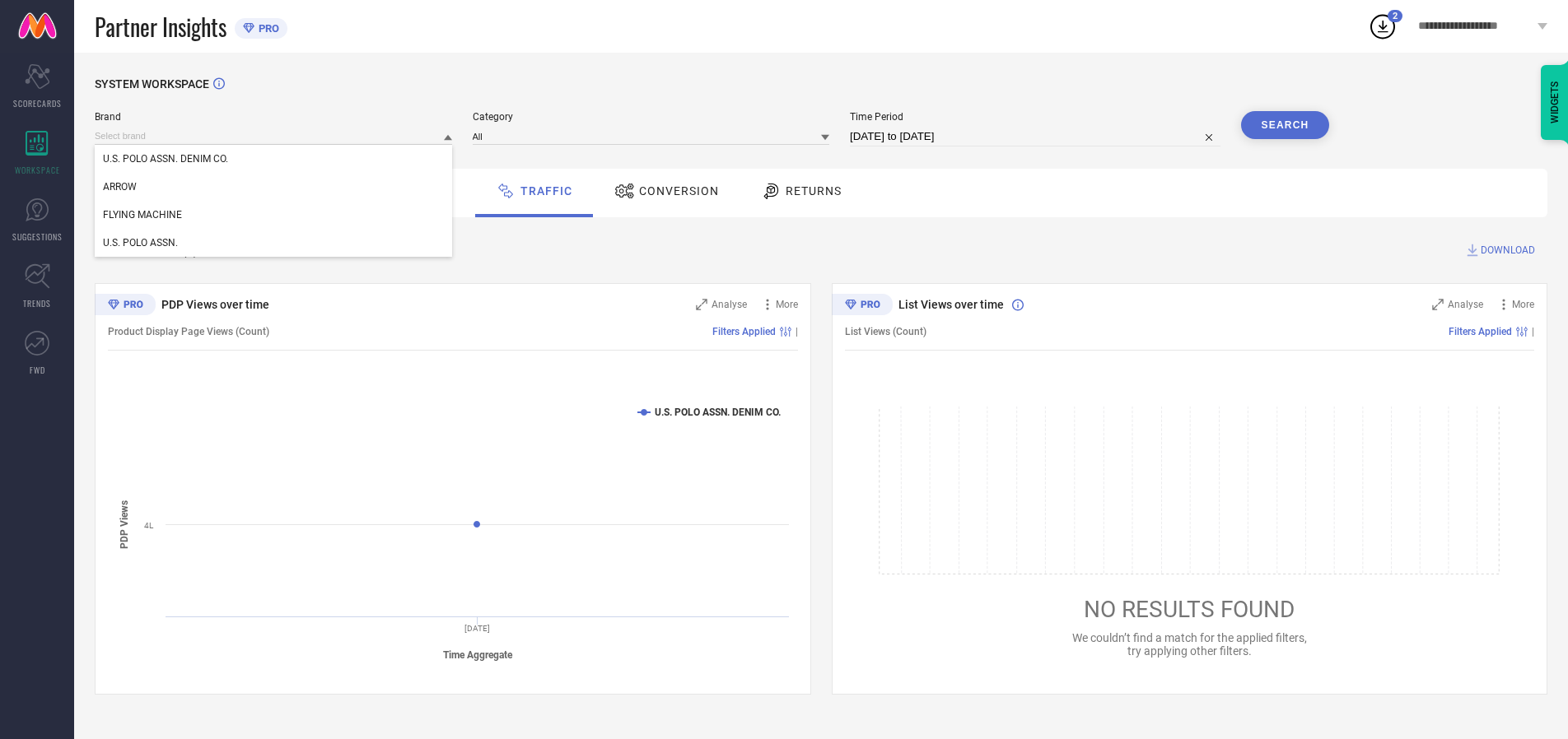
click at [274, 158] on div "U.S. POLO ASSN. DENIM CO." at bounding box center [274, 158] width 357 height 28
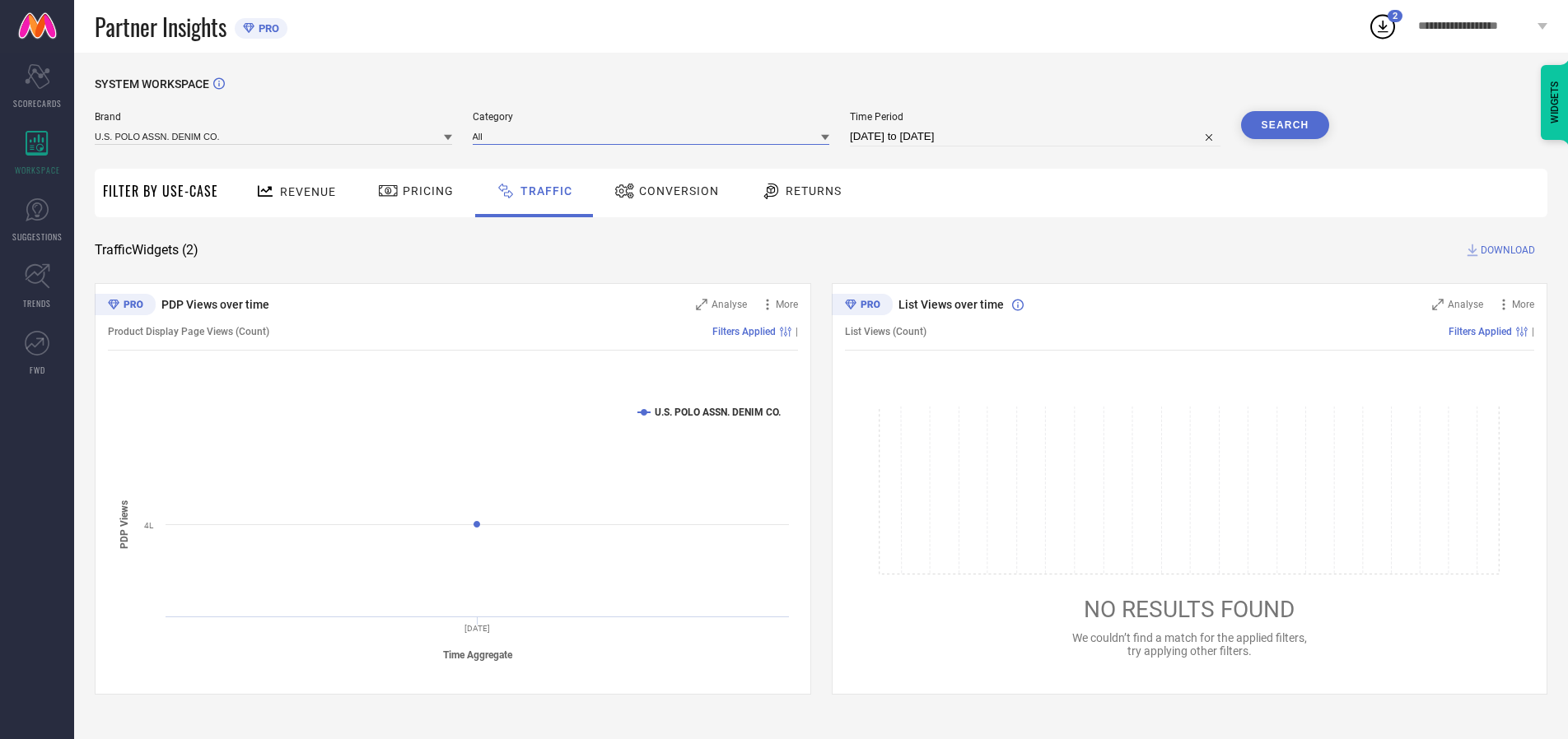
click at [655, 136] on input at bounding box center [651, 136] width 357 height 17
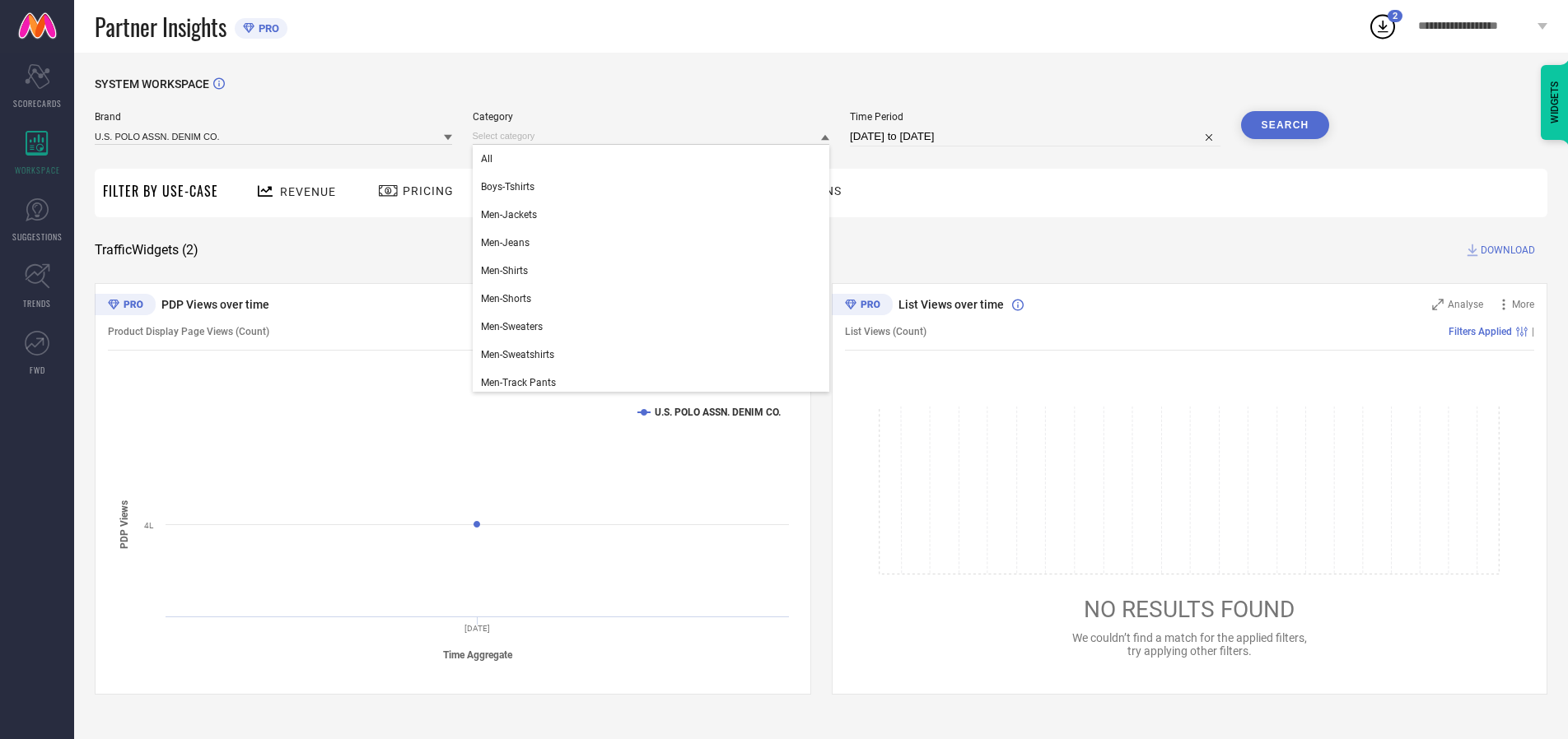
click at [655, 158] on div "All" at bounding box center [651, 158] width 357 height 28
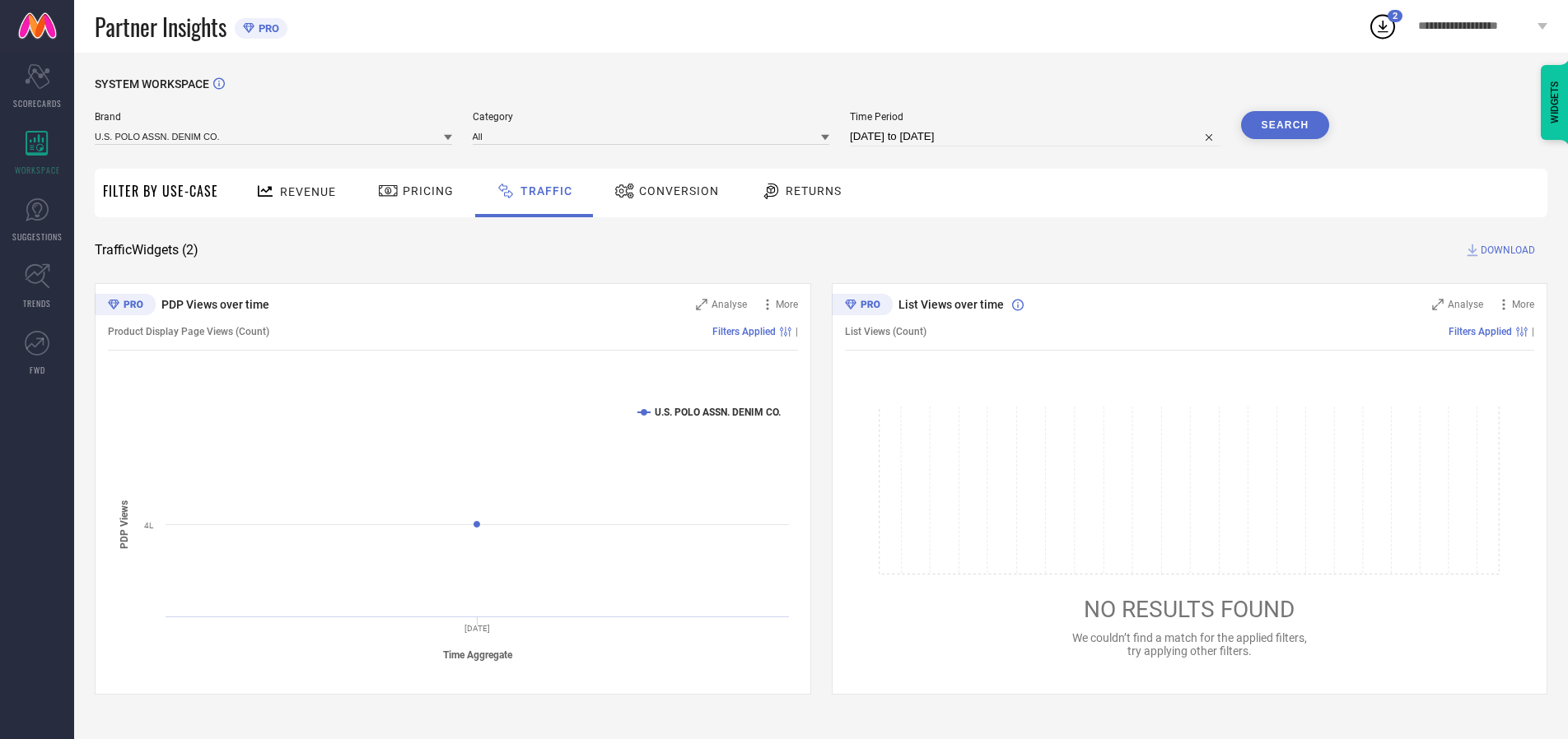
click at [1284, 125] on button "Search" at bounding box center [1285, 125] width 89 height 28
click at [1505, 250] on span "DOWNLOAD" at bounding box center [1507, 250] width 54 height 16
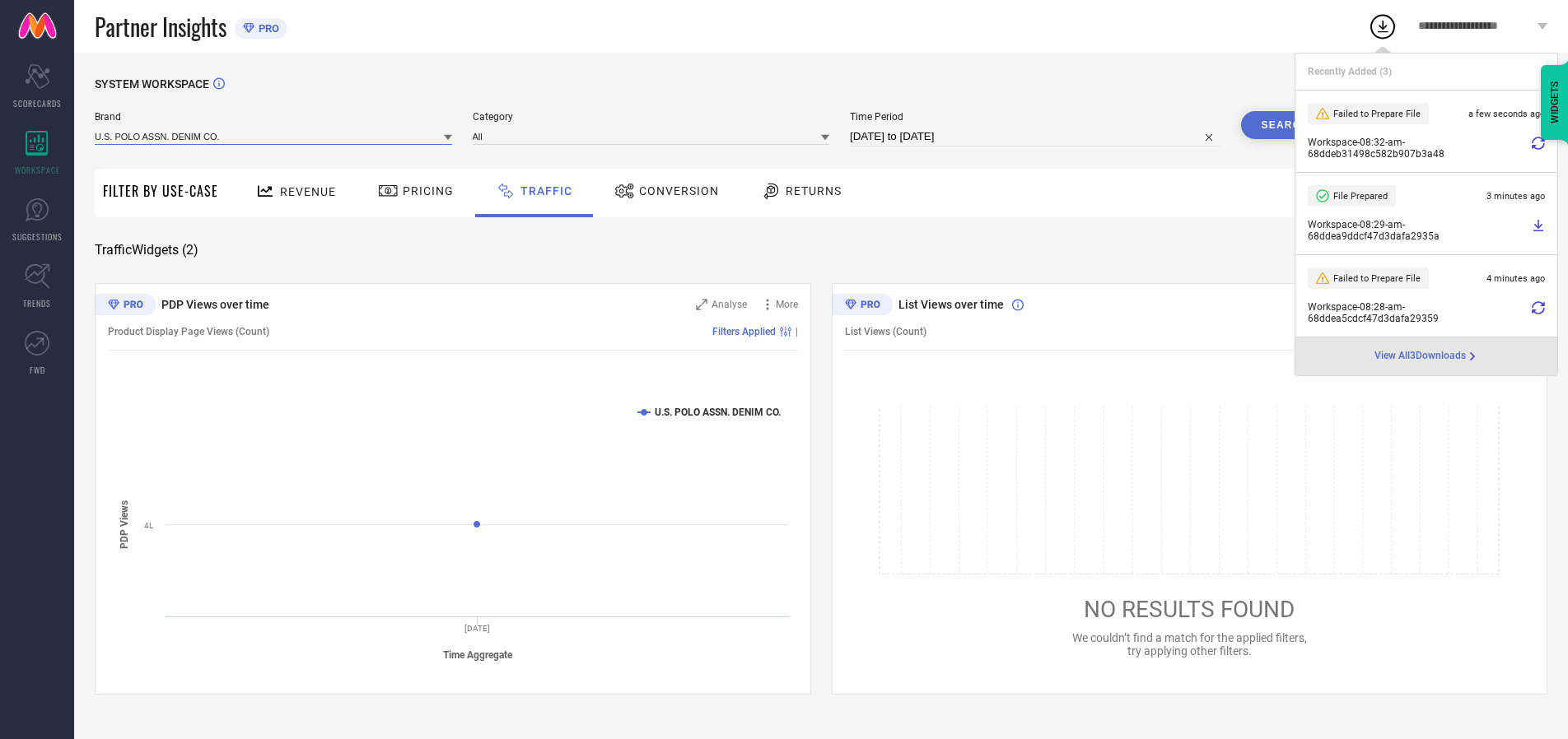
click at [274, 136] on input at bounding box center [274, 136] width 357 height 17
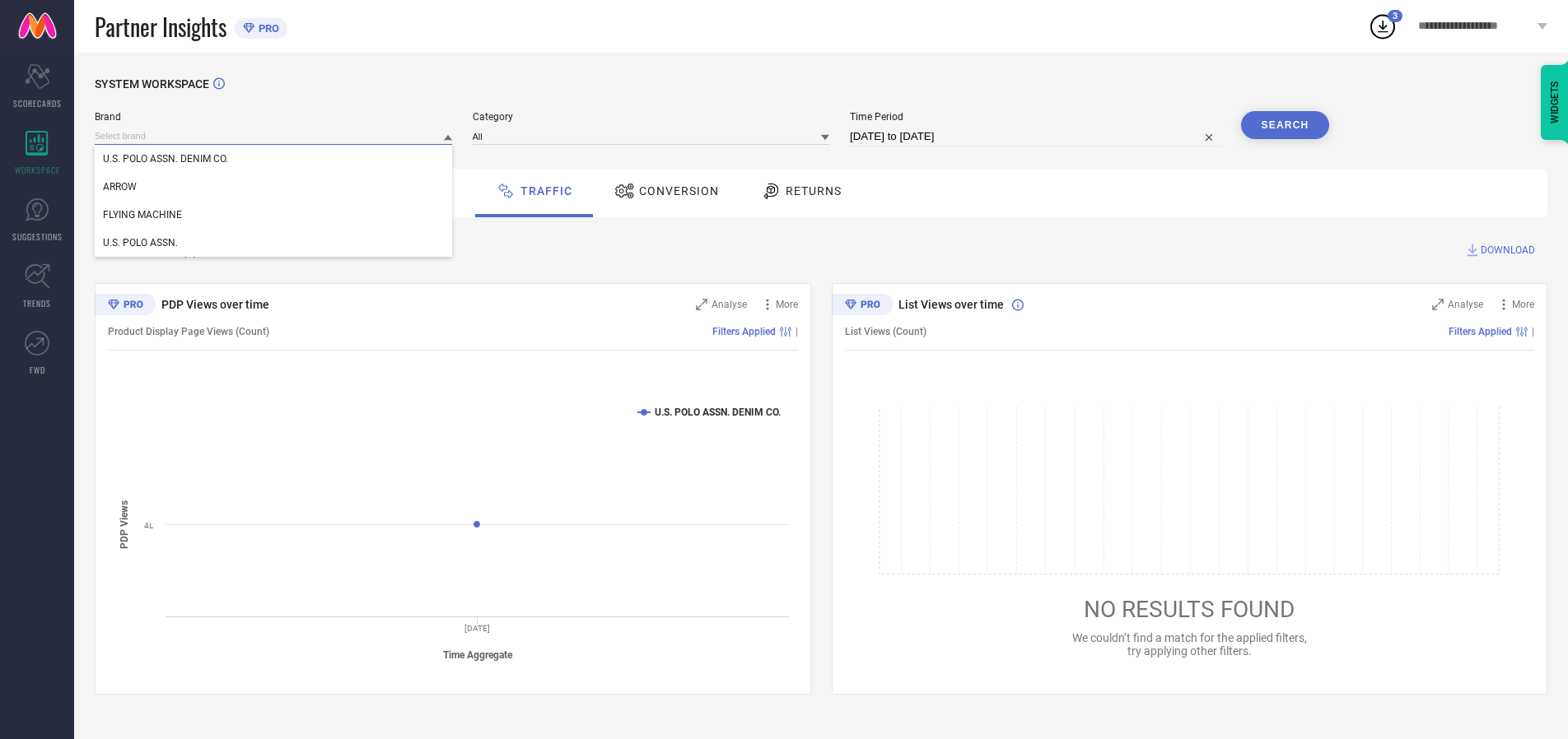
click at [274, 243] on div "U.S. POLO ASSN." at bounding box center [274, 243] width 357 height 28
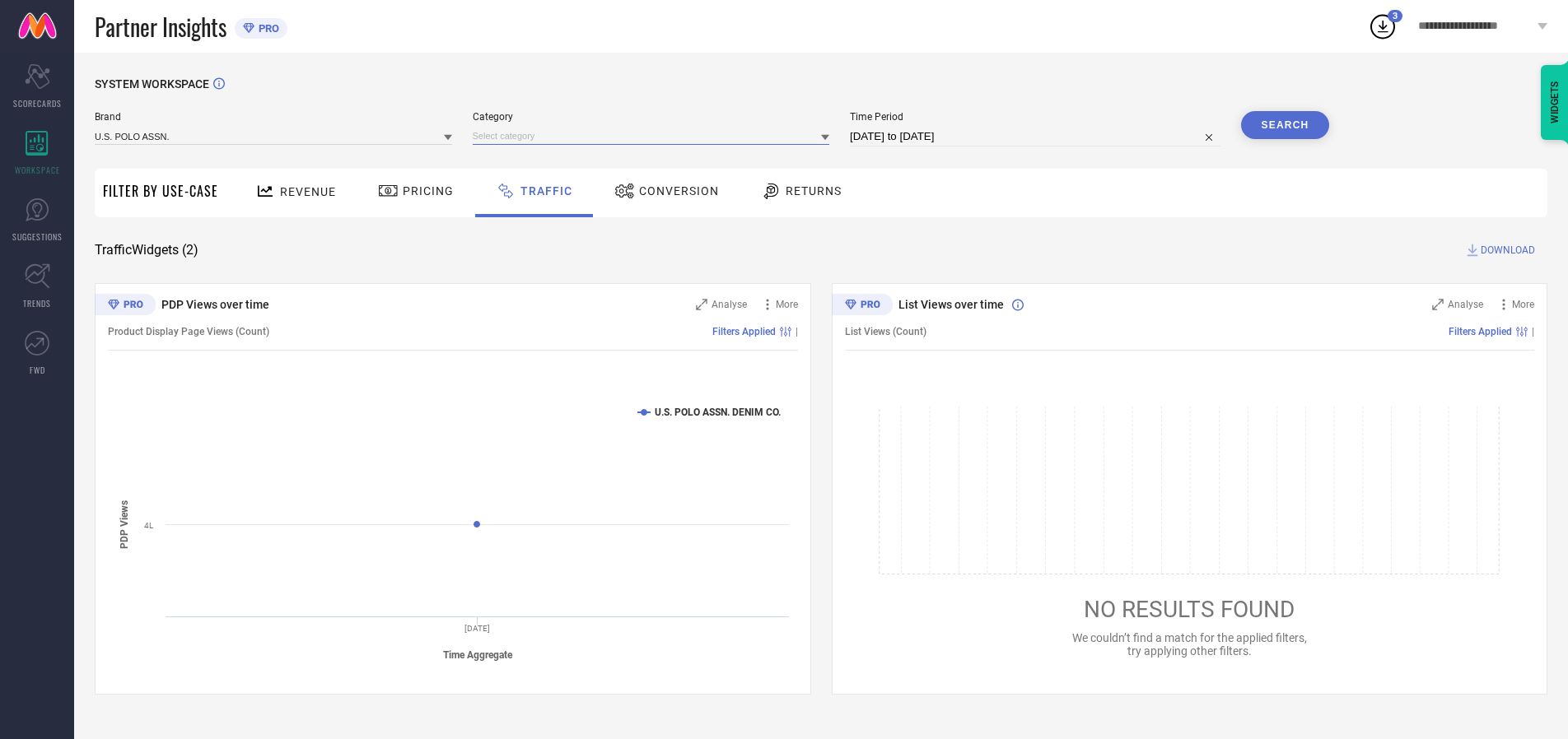
click at [655, 136] on input at bounding box center [651, 136] width 357 height 17
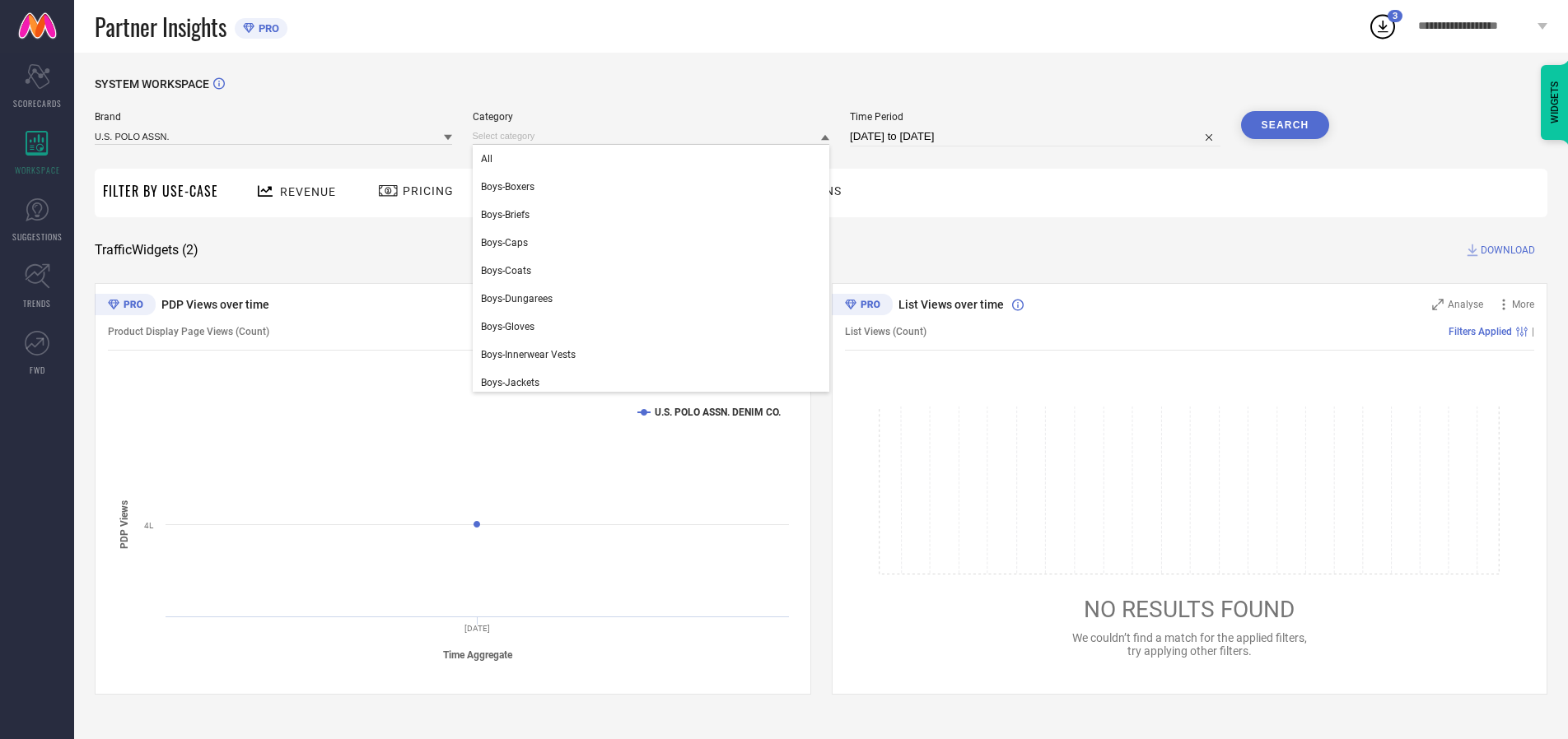
click at [655, 158] on div "All" at bounding box center [651, 158] width 357 height 28
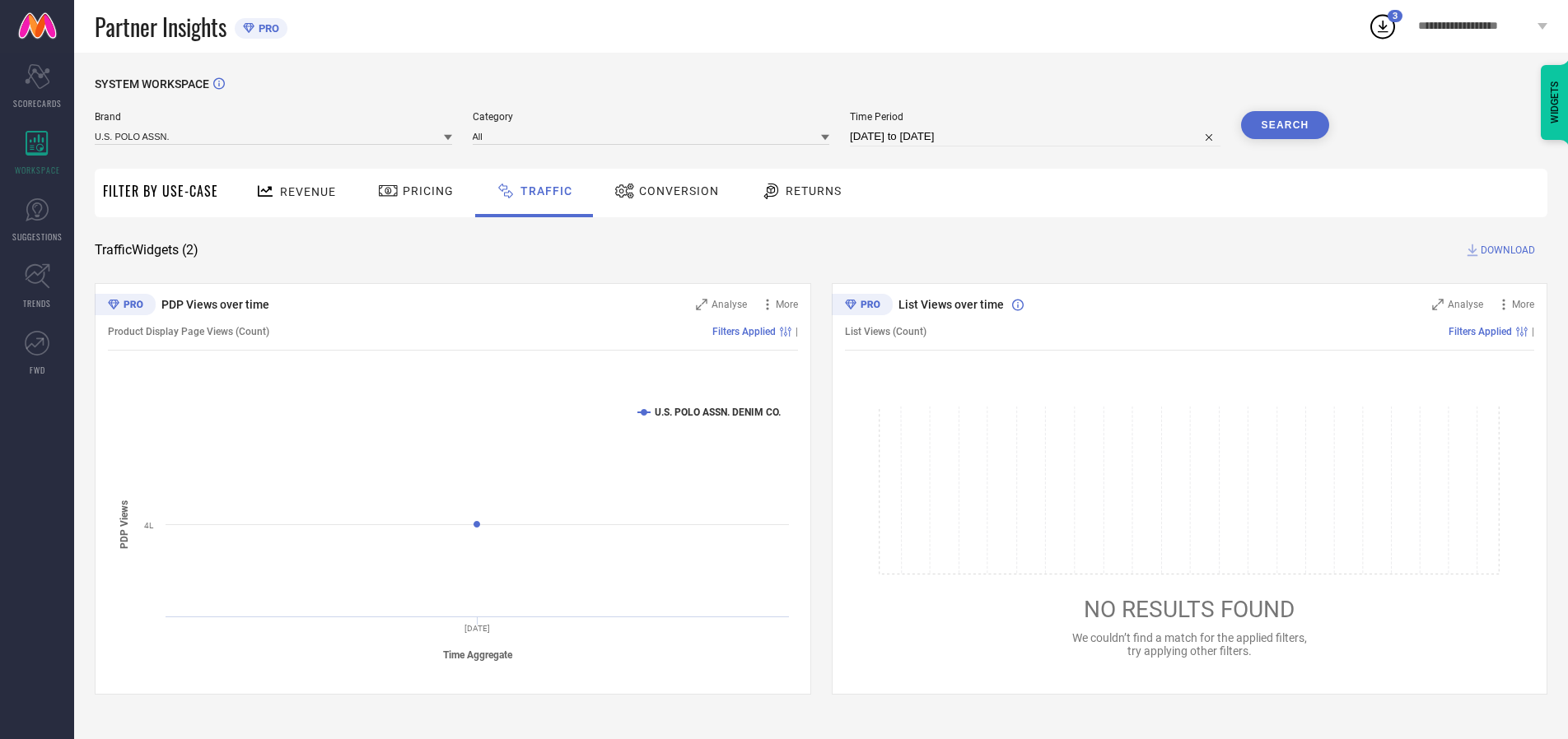
click at [1284, 125] on button "Search" at bounding box center [1285, 125] width 89 height 28
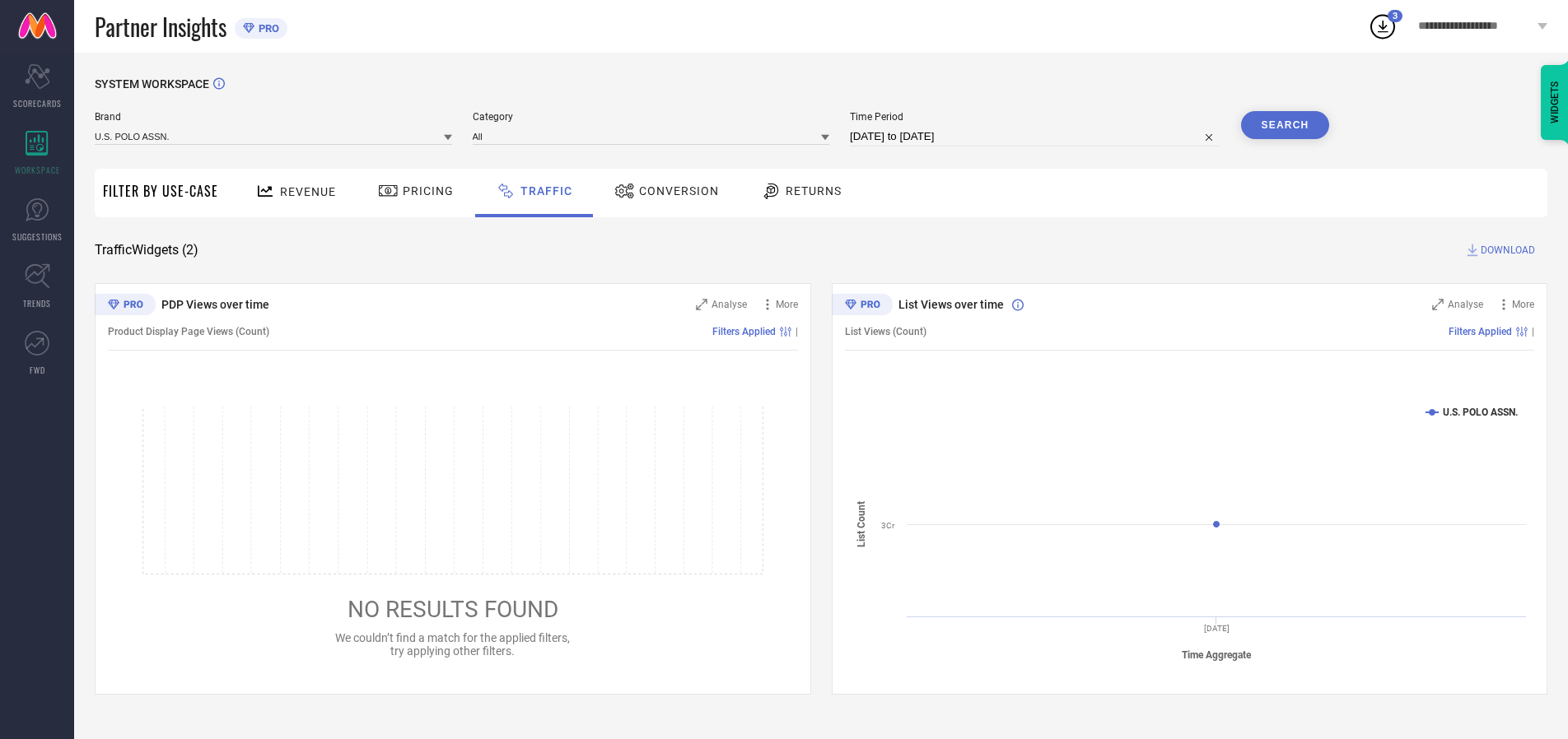
click at [1505, 250] on span "DOWNLOAD" at bounding box center [1507, 250] width 54 height 16
click at [1037, 137] on input at bounding box center [1034, 137] width 370 height 20
select select "9"
select select "2025"
select select "10"
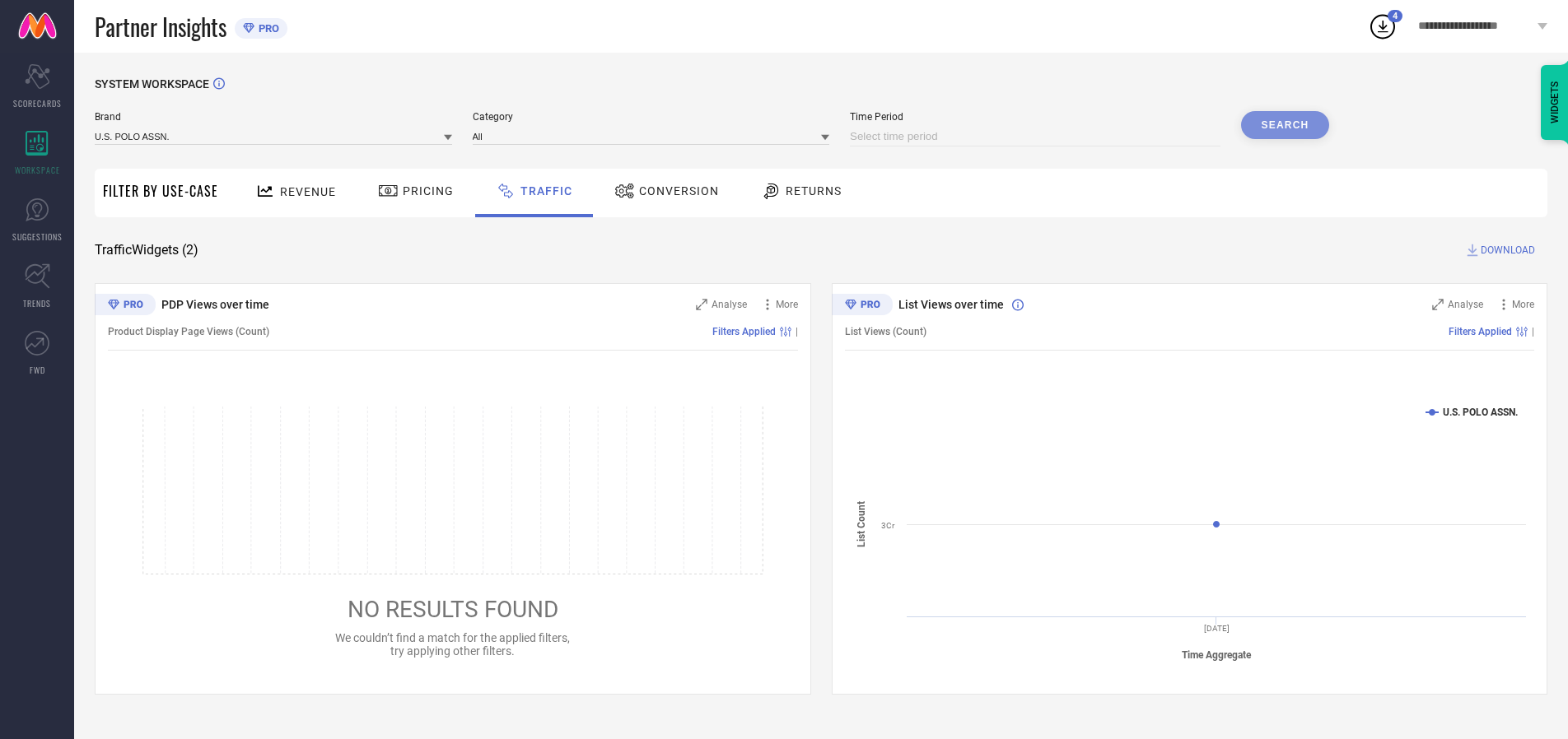
select select "2025"
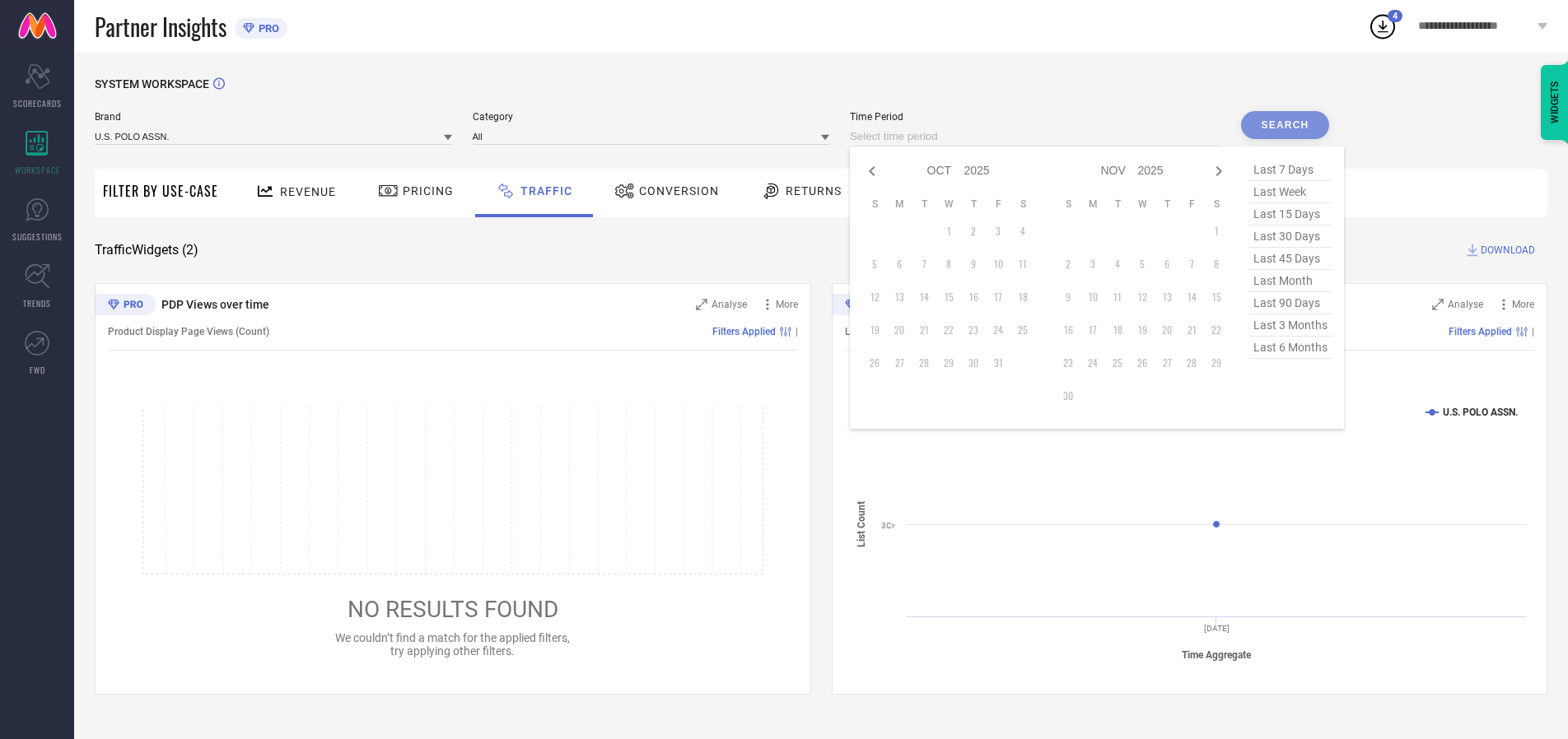
select select "8"
select select "2025"
select select "9"
select select "2025"
click at [904, 363] on td "29" at bounding box center [899, 362] width 24 height 24
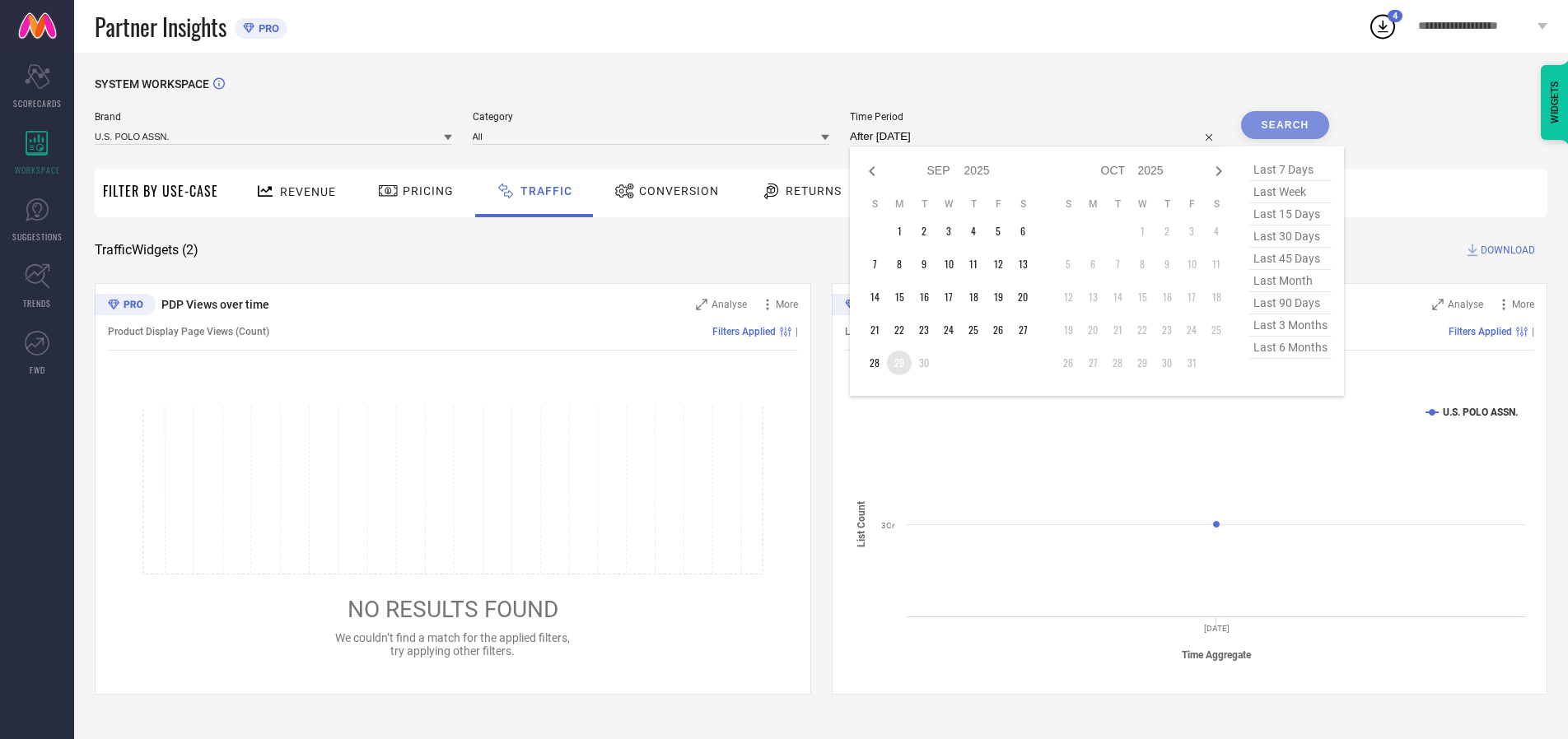
type input "[DATE] to [DATE]"
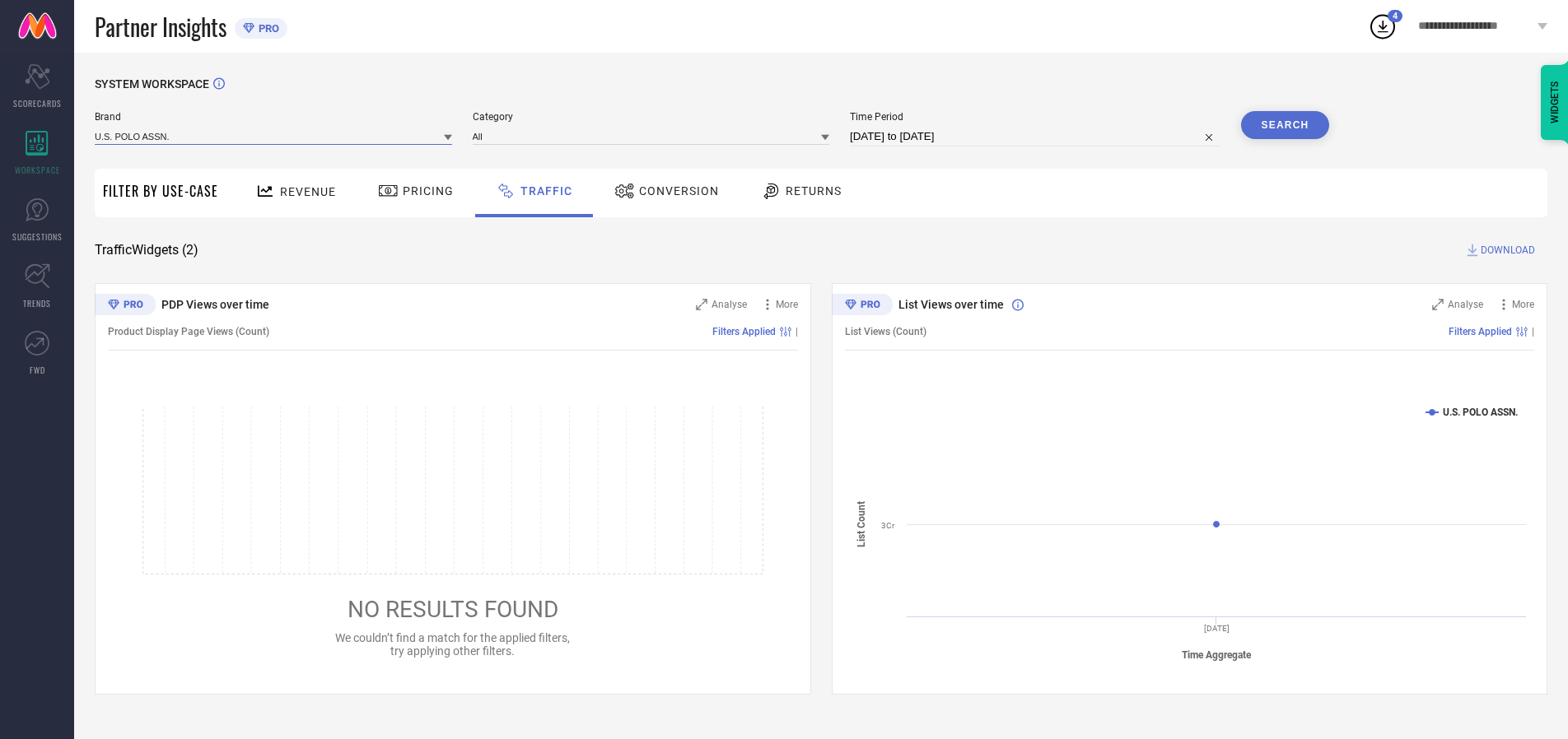
click at [274, 136] on input at bounding box center [274, 136] width 357 height 17
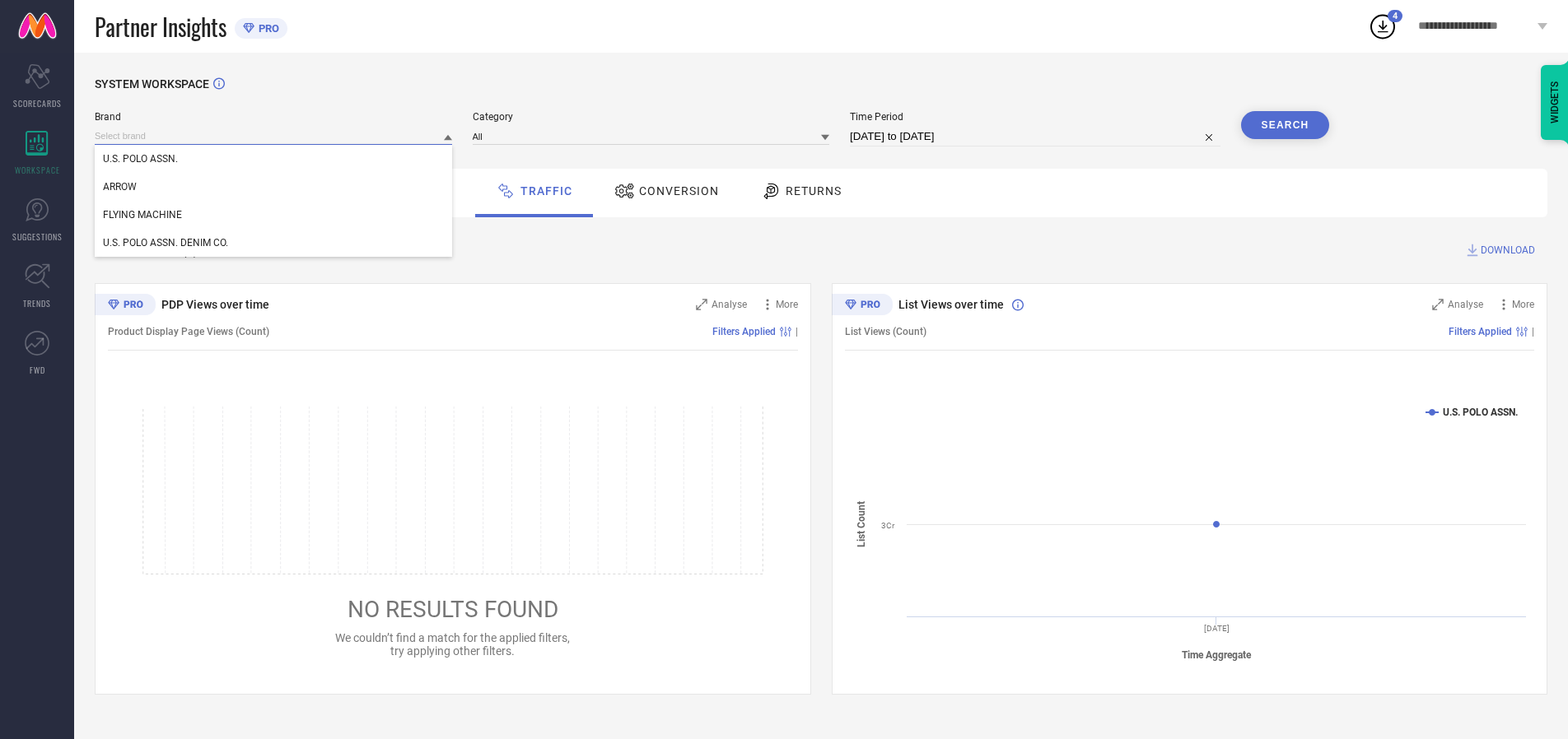
click at [274, 136] on input at bounding box center [274, 136] width 357 height 17
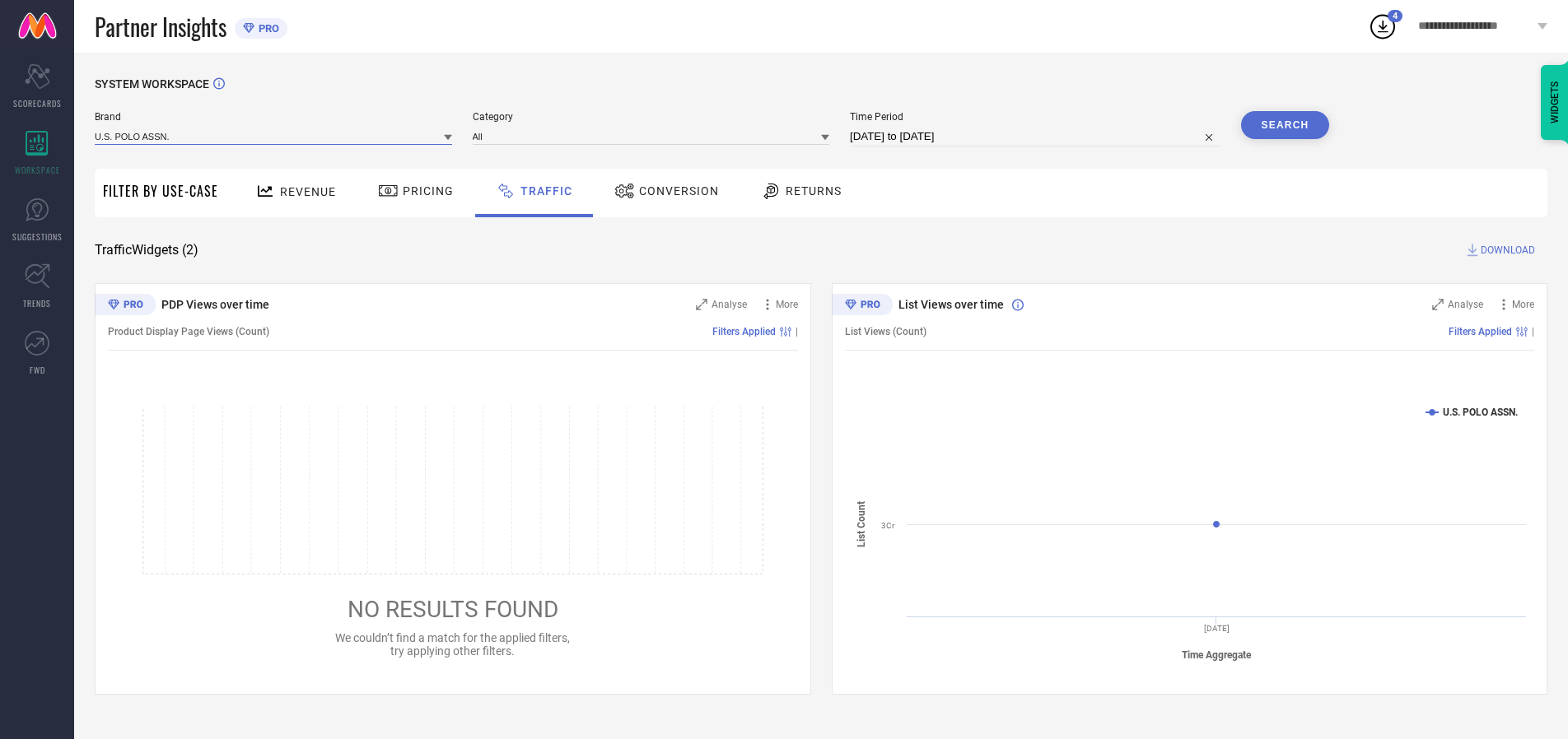
click at [274, 136] on input at bounding box center [274, 136] width 357 height 17
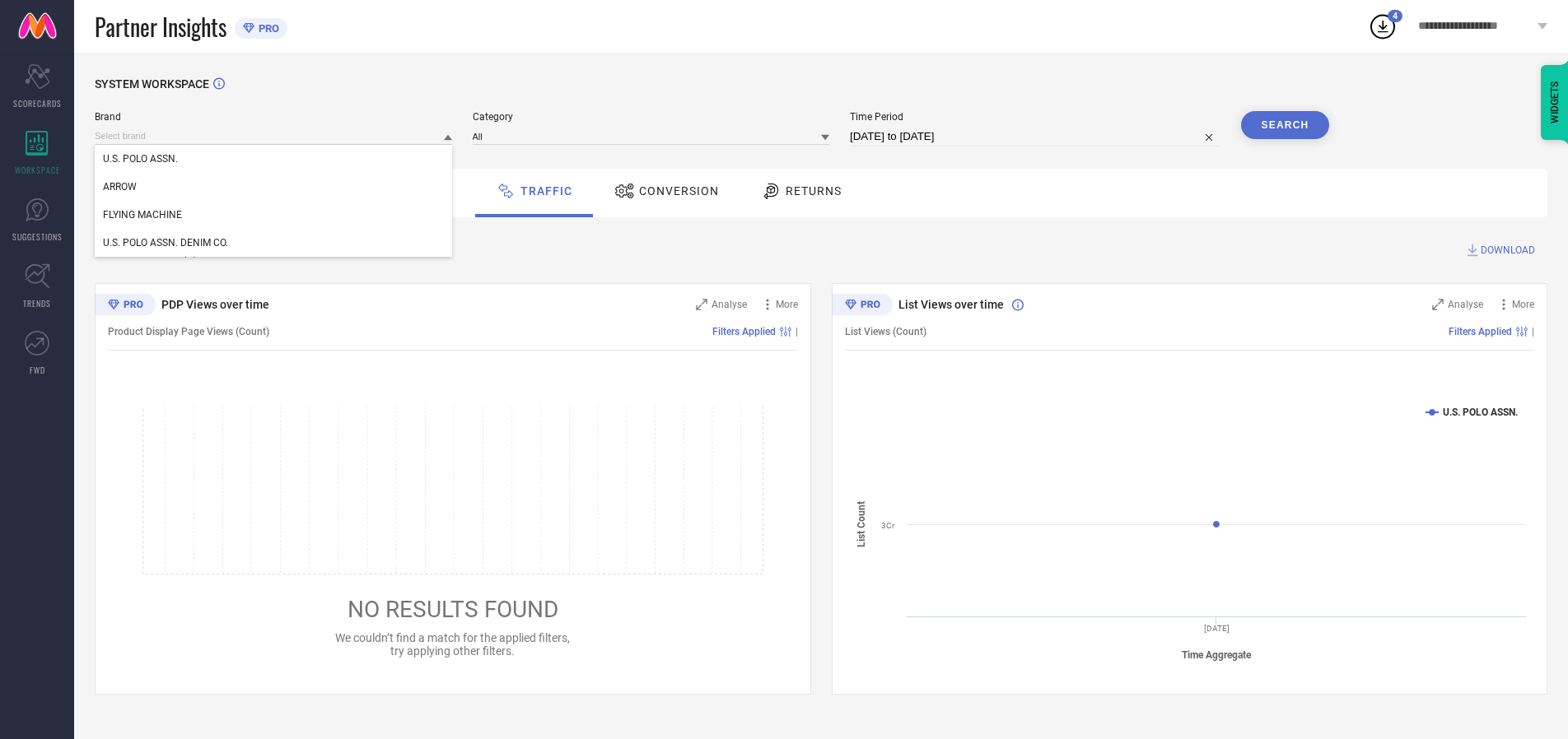
click at [274, 158] on div "U.S. POLO ASSN." at bounding box center [274, 158] width 357 height 28
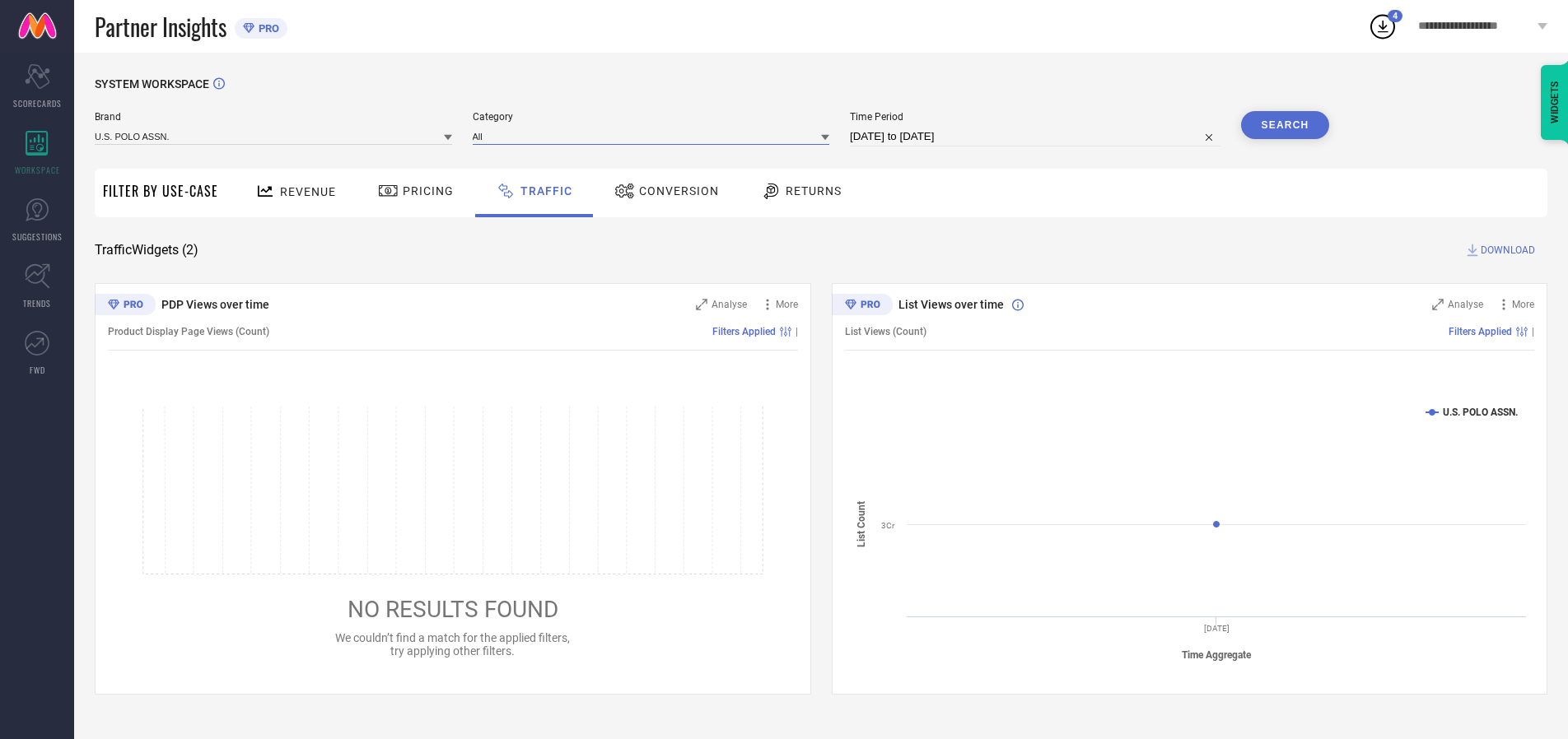
click at [655, 136] on input at bounding box center [651, 136] width 357 height 17
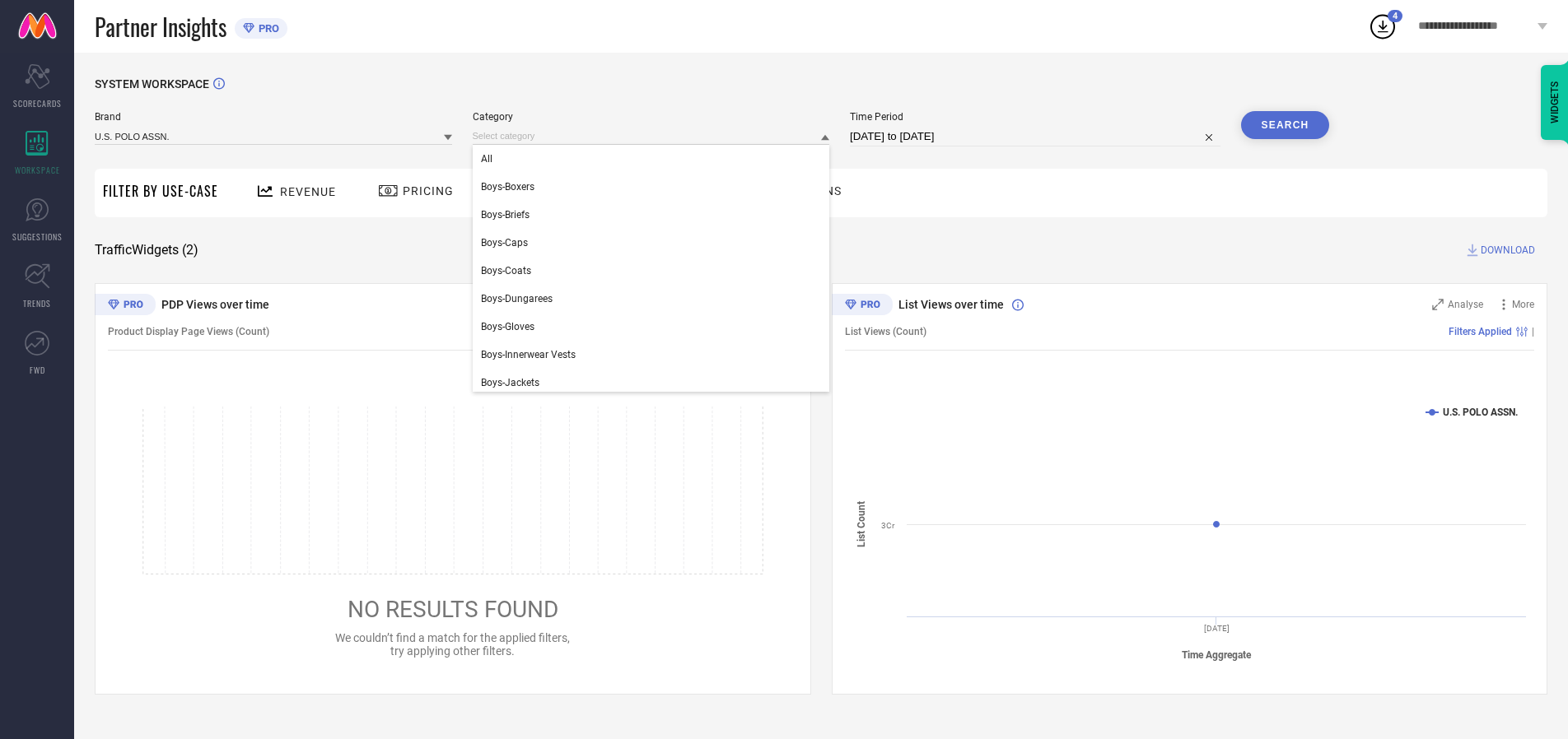
click at [655, 158] on div "All" at bounding box center [651, 158] width 357 height 28
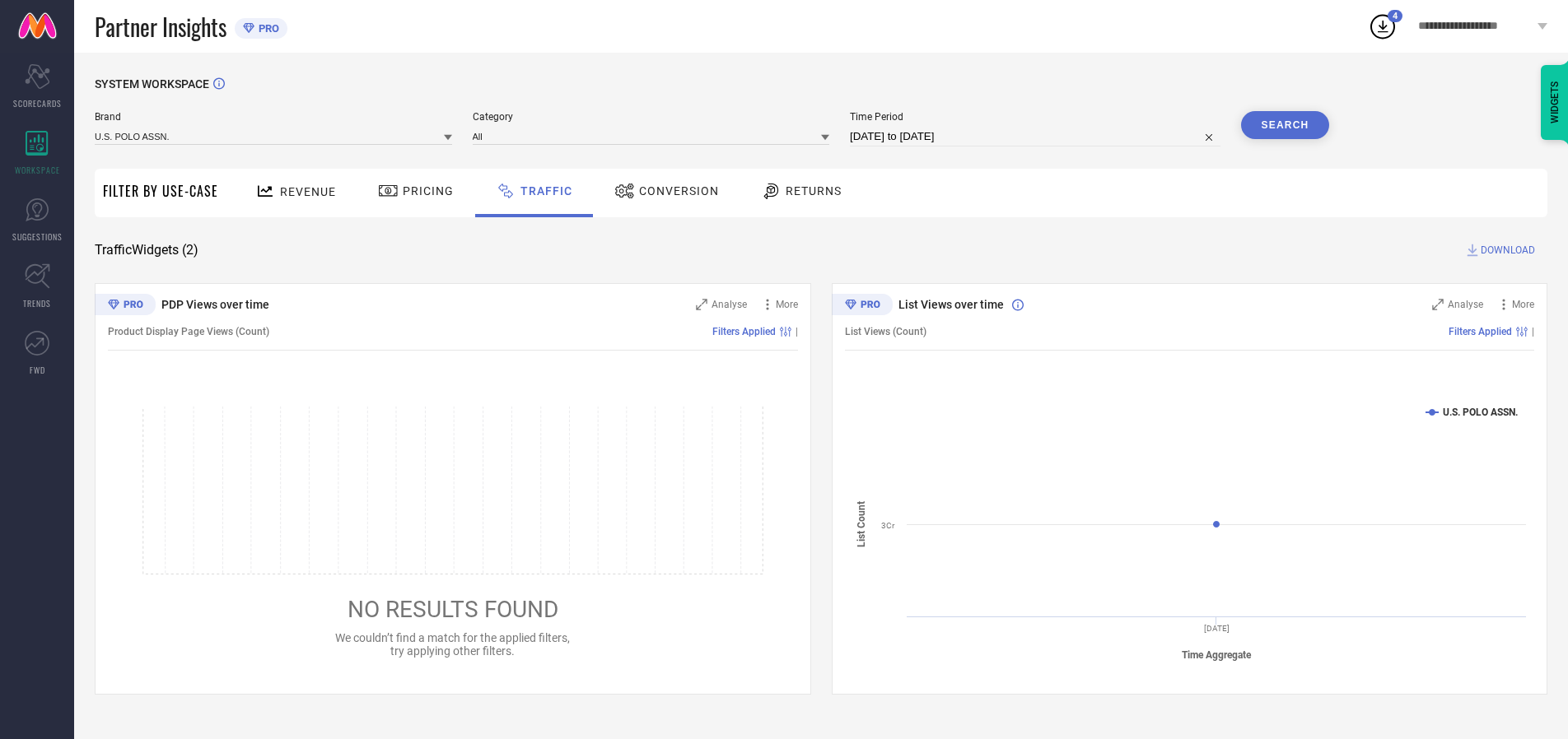
click at [1284, 125] on button "Search" at bounding box center [1285, 125] width 89 height 28
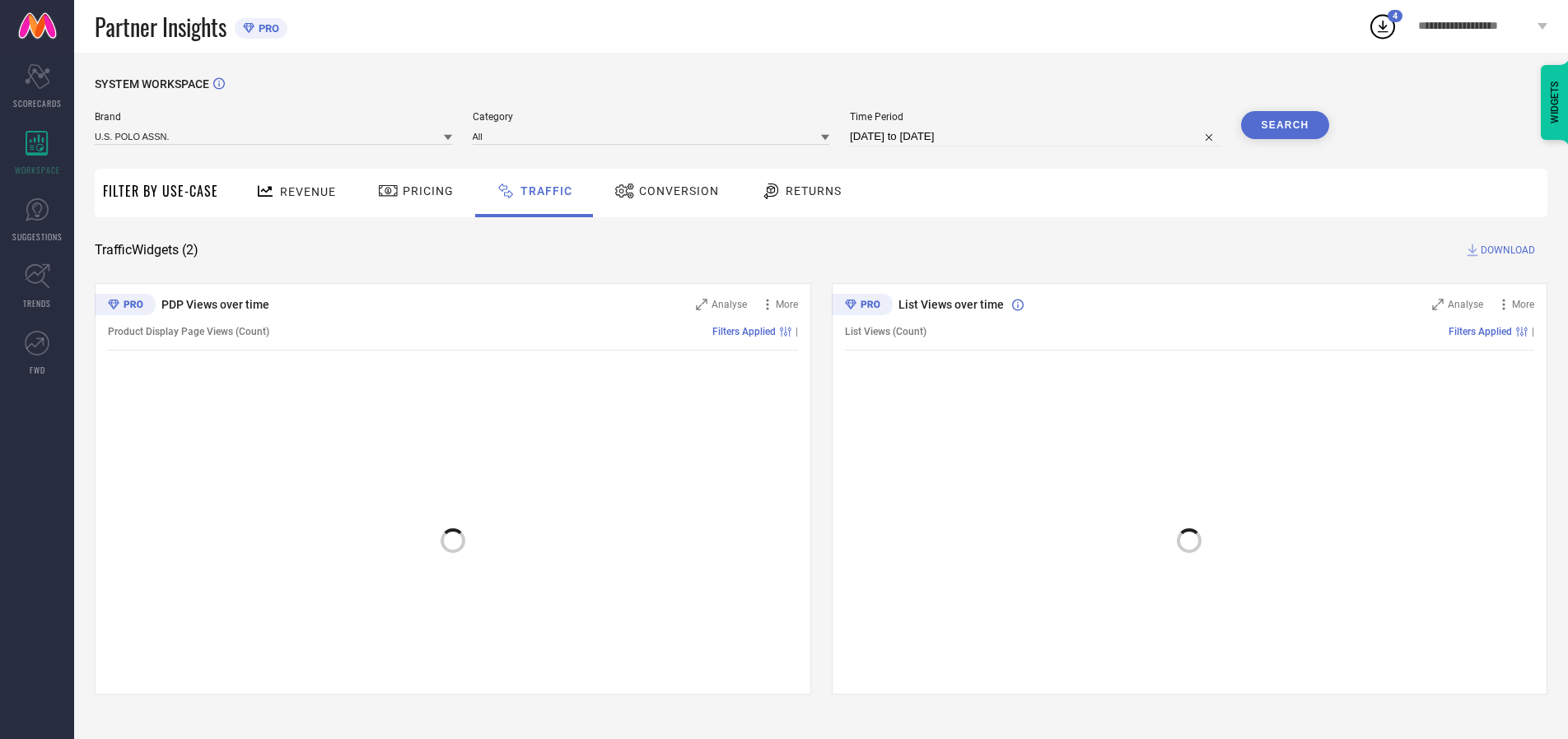
click at [1505, 250] on span "DOWNLOAD" at bounding box center [1507, 250] width 54 height 16
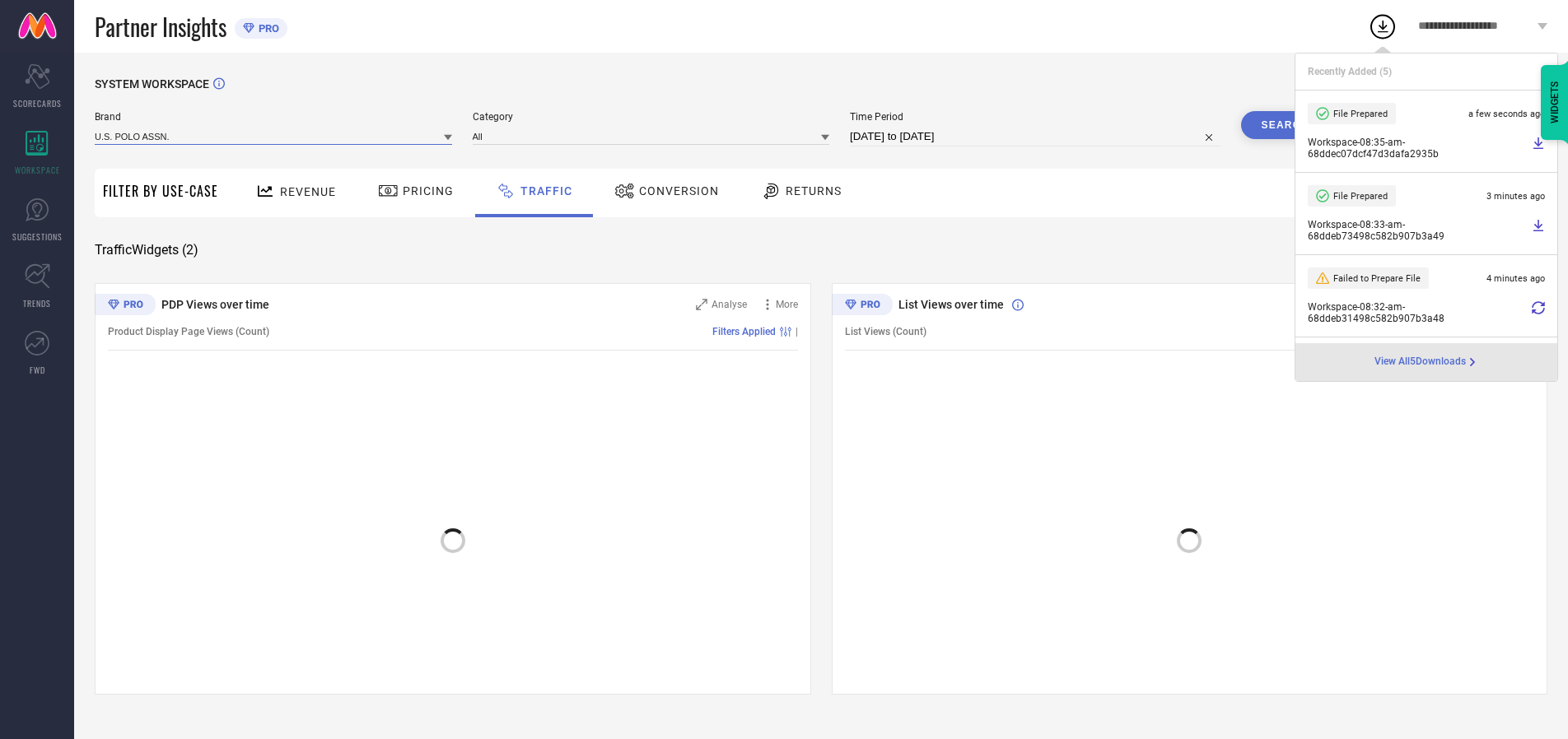
click at [274, 136] on input at bounding box center [274, 136] width 357 height 17
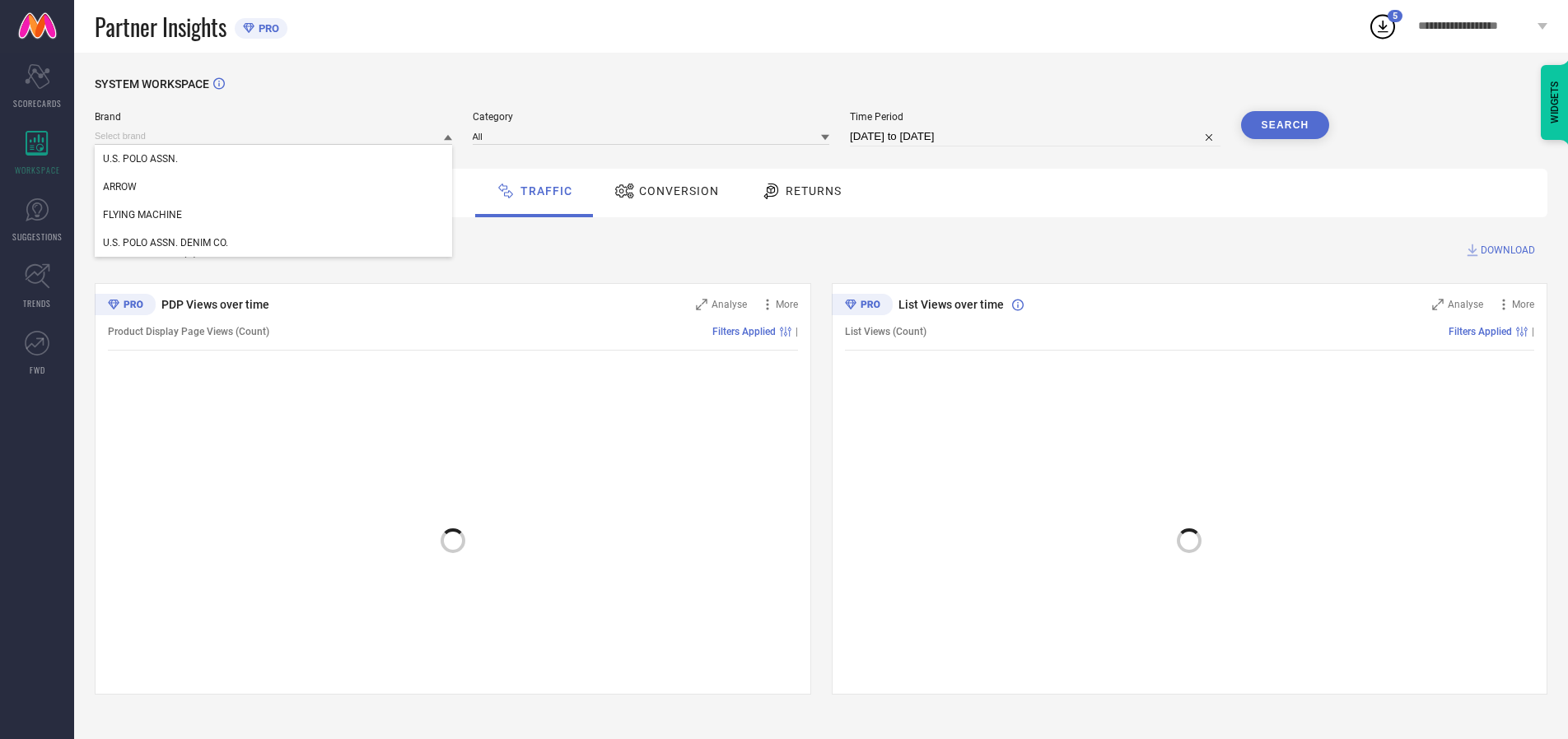
click at [274, 243] on div "U.S. POLO ASSN. DENIM CO." at bounding box center [274, 243] width 357 height 28
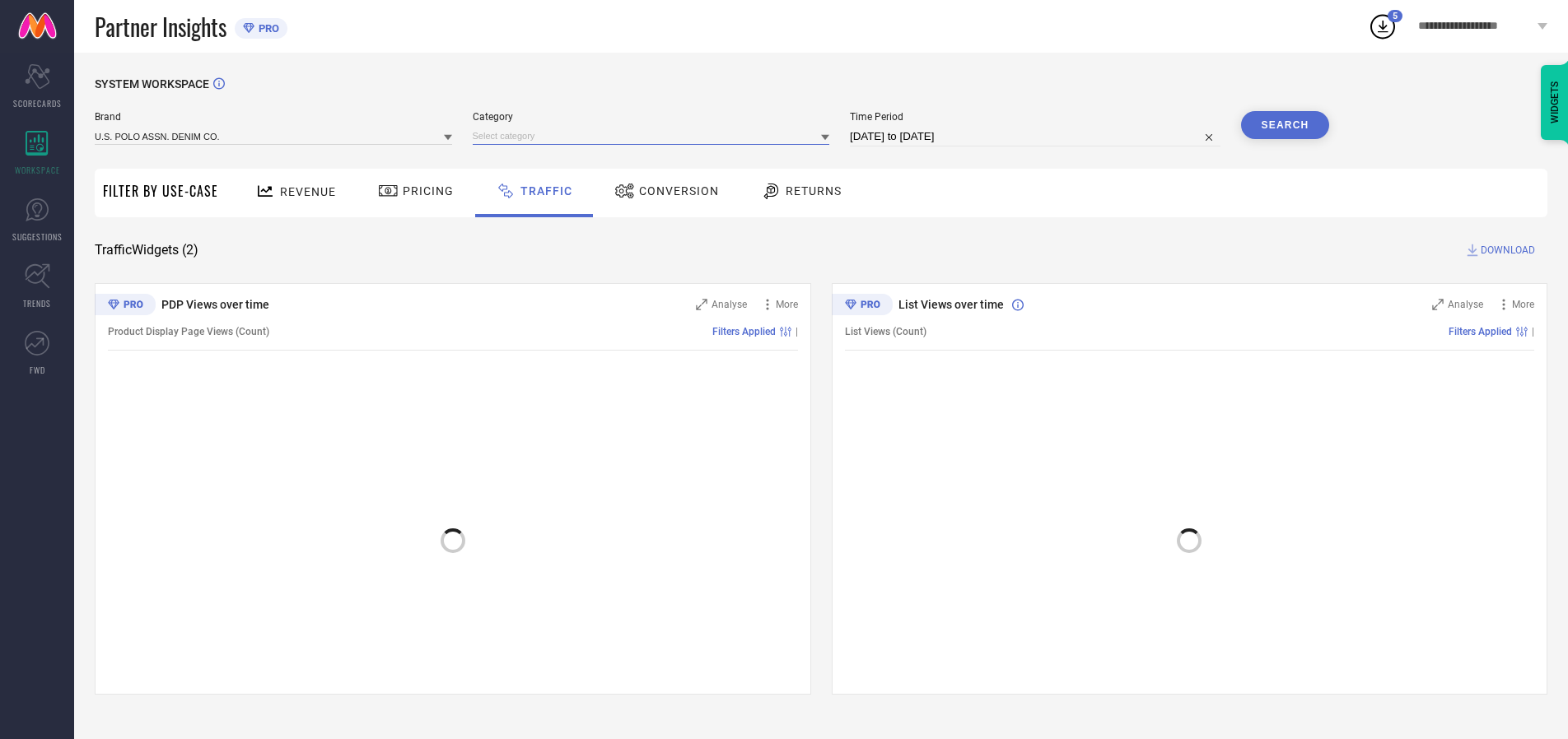
click at [655, 136] on input at bounding box center [651, 136] width 357 height 17
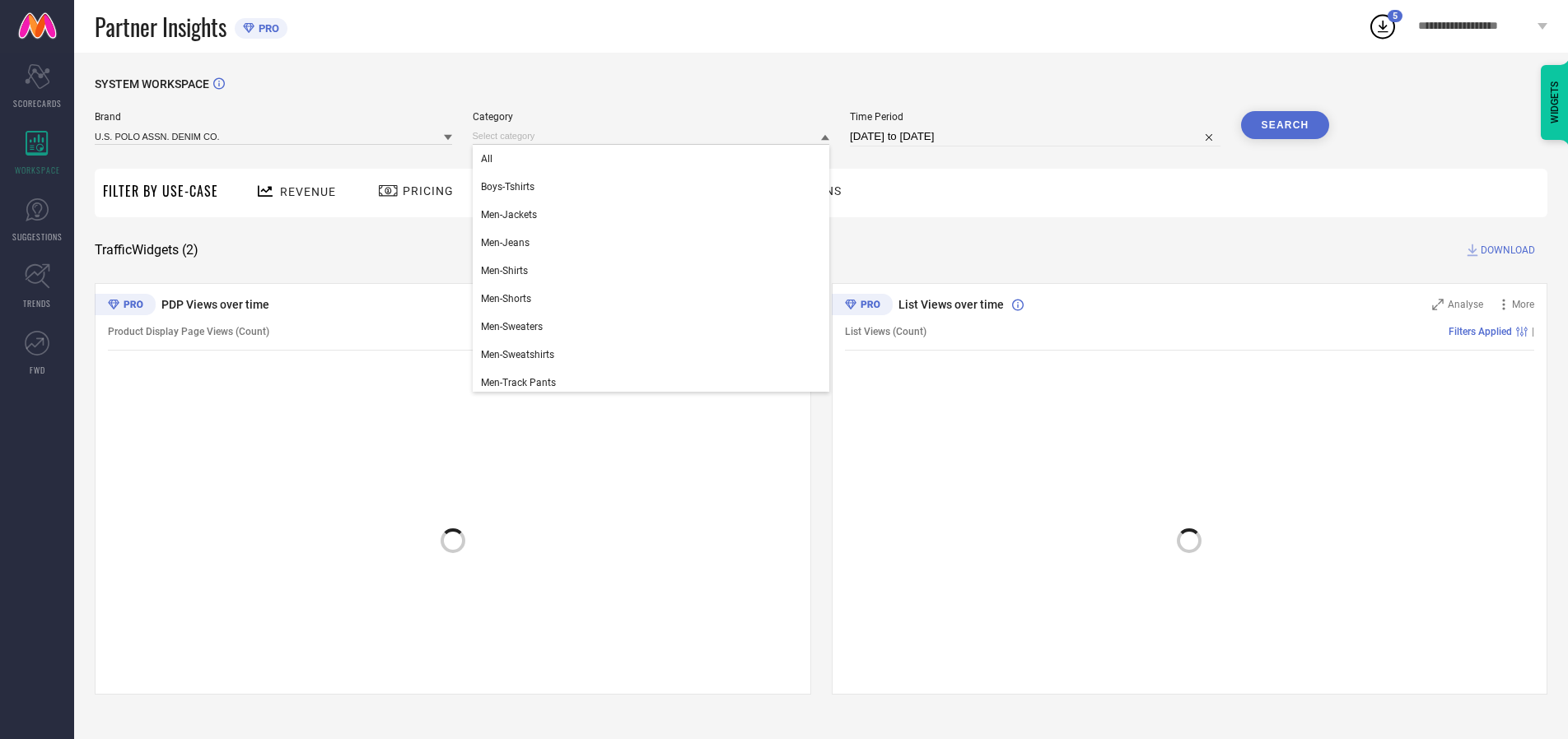
click at [655, 158] on div "All" at bounding box center [651, 158] width 357 height 28
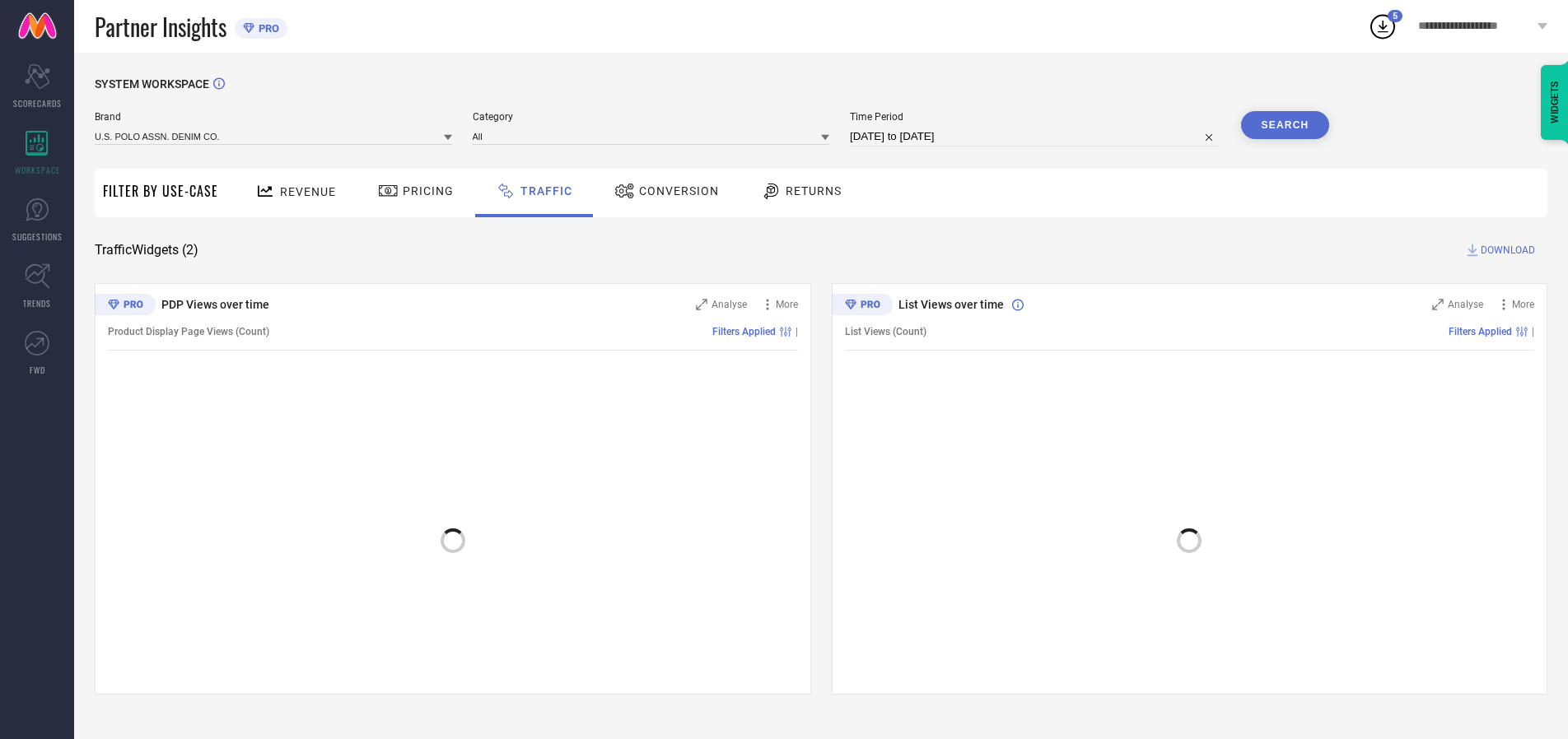
click at [1284, 125] on button "Search" at bounding box center [1285, 125] width 89 height 28
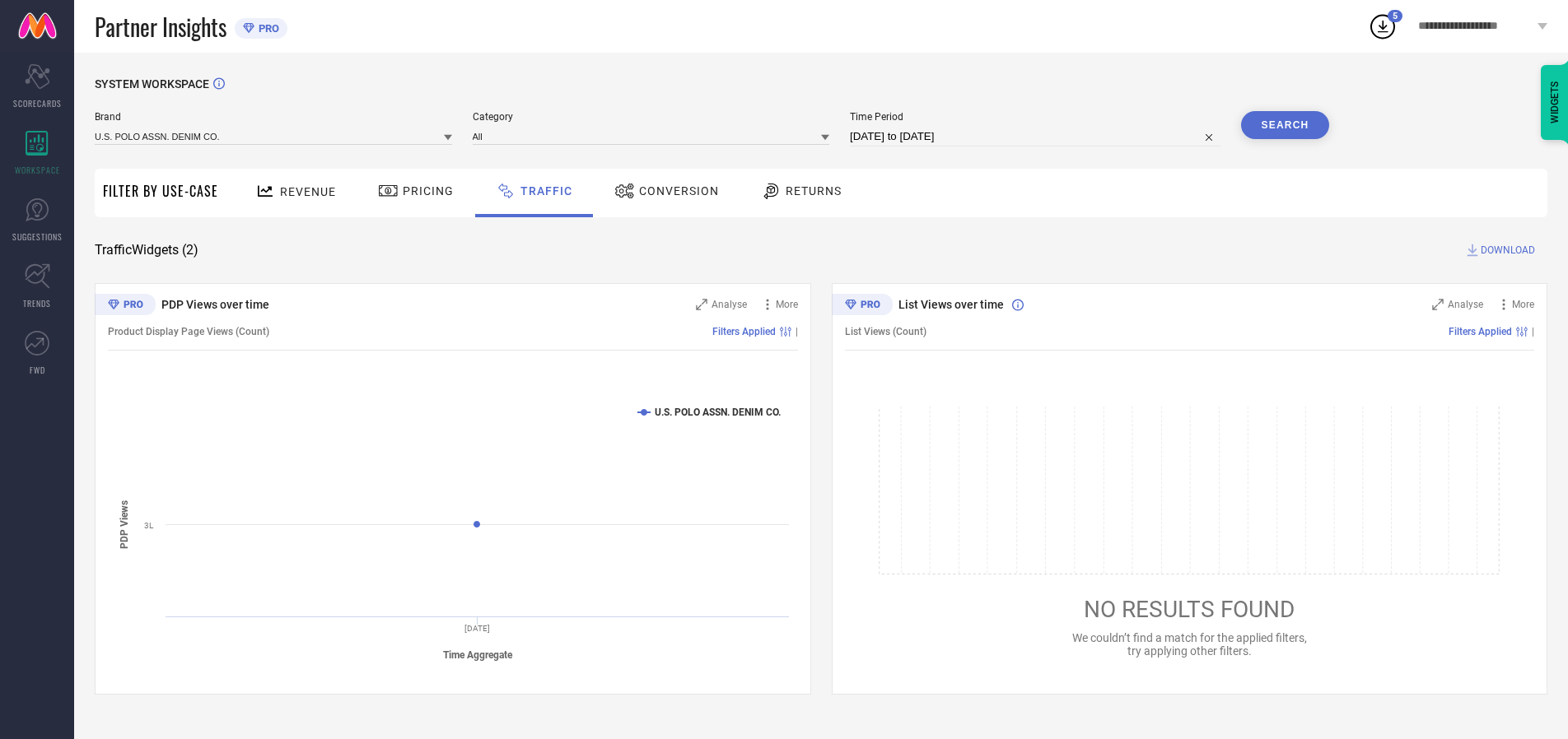
click at [1505, 250] on span "DOWNLOAD" at bounding box center [1507, 250] width 54 height 16
